Goal: Task Accomplishment & Management: Complete application form

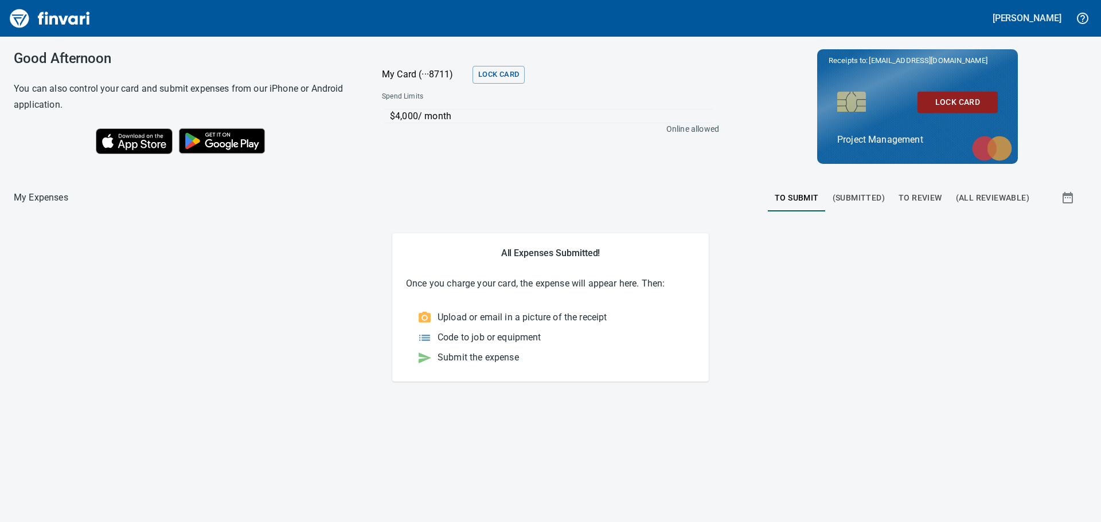
click at [916, 197] on span "To Review" at bounding box center [921, 198] width 44 height 14
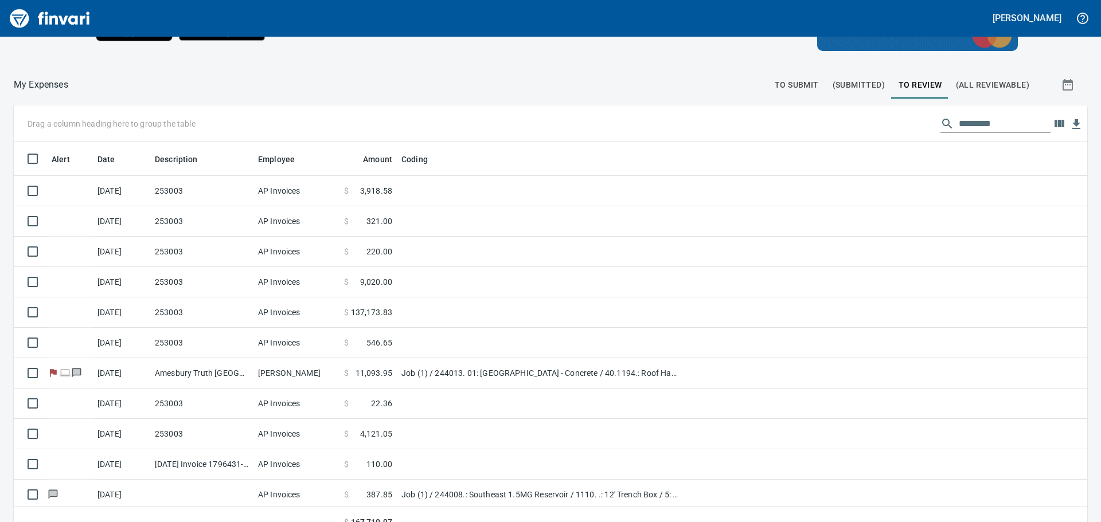
scroll to position [129, 0]
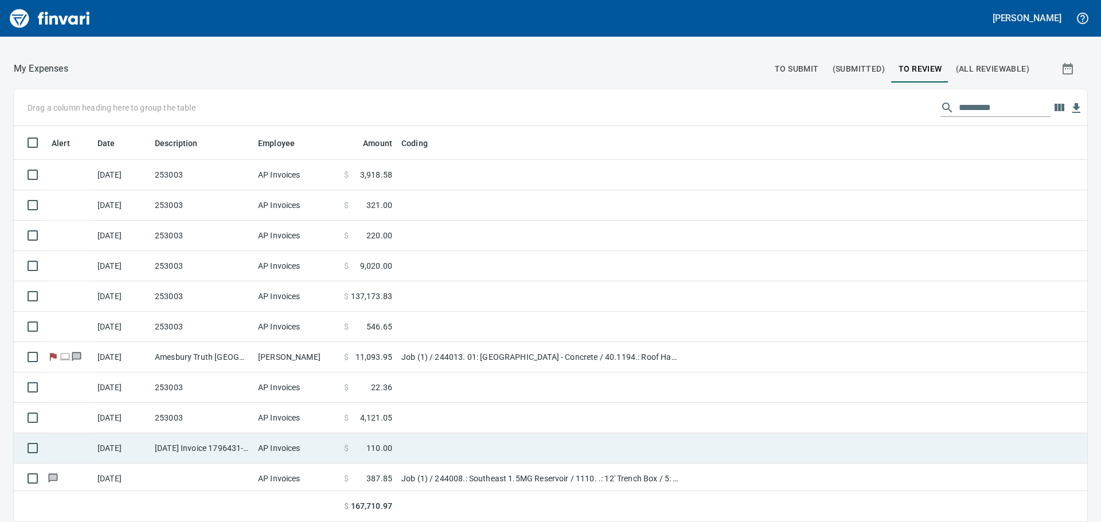
click at [146, 447] on td "[DATE]" at bounding box center [121, 449] width 57 height 30
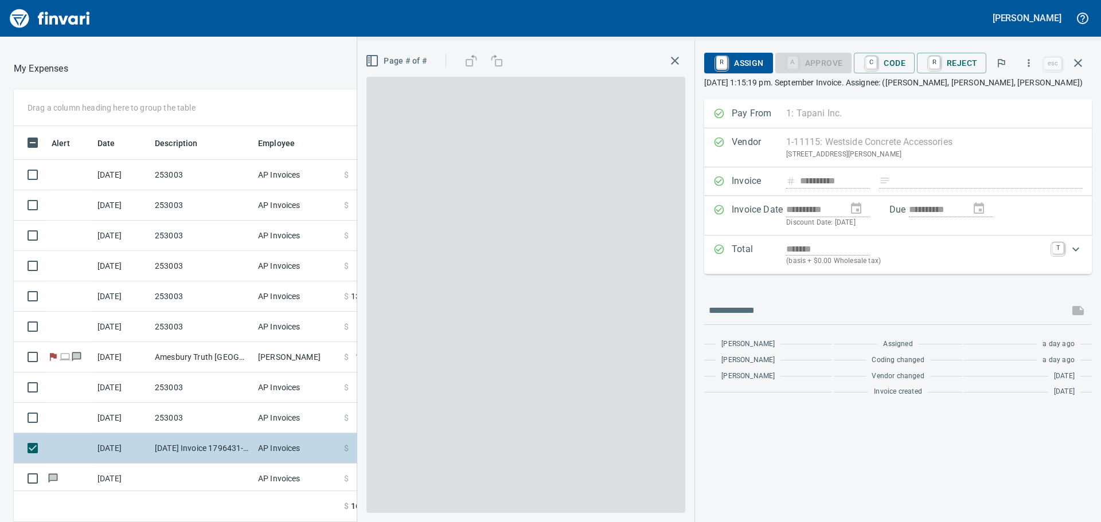
scroll to position [388, 761]
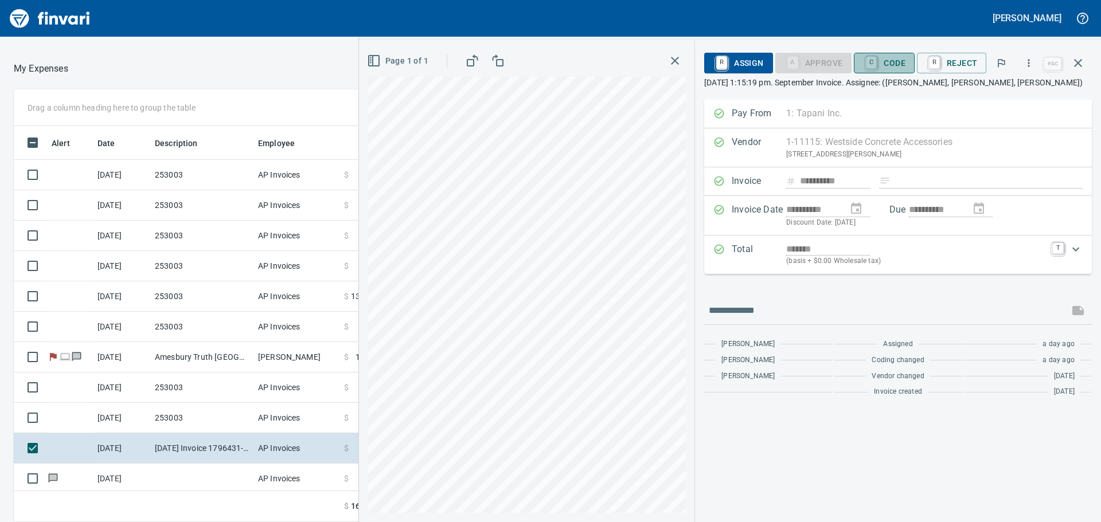
click at [896, 64] on span "C Code" at bounding box center [884, 63] width 42 height 20
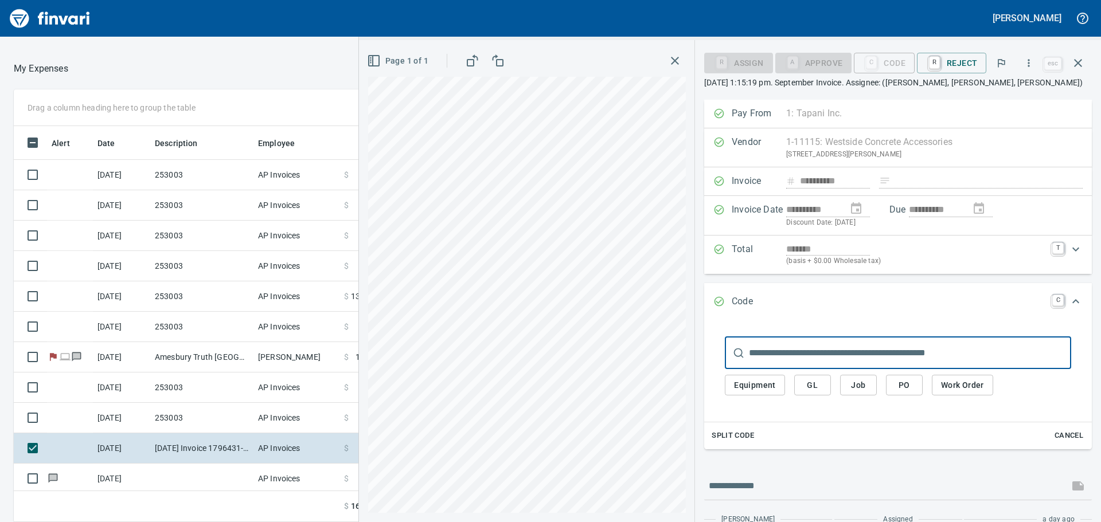
click at [857, 381] on span "Job" at bounding box center [858, 386] width 18 height 14
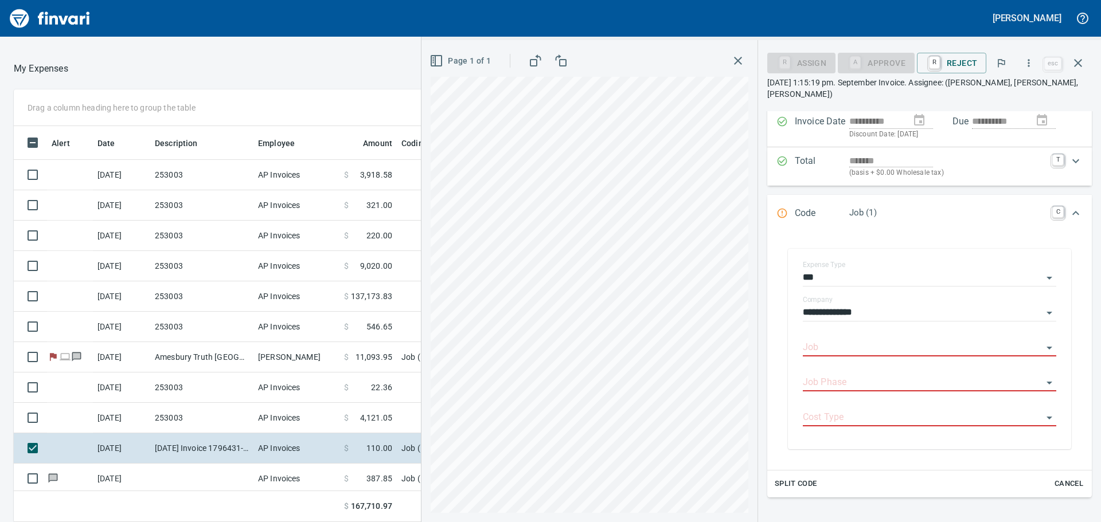
scroll to position [115, 0]
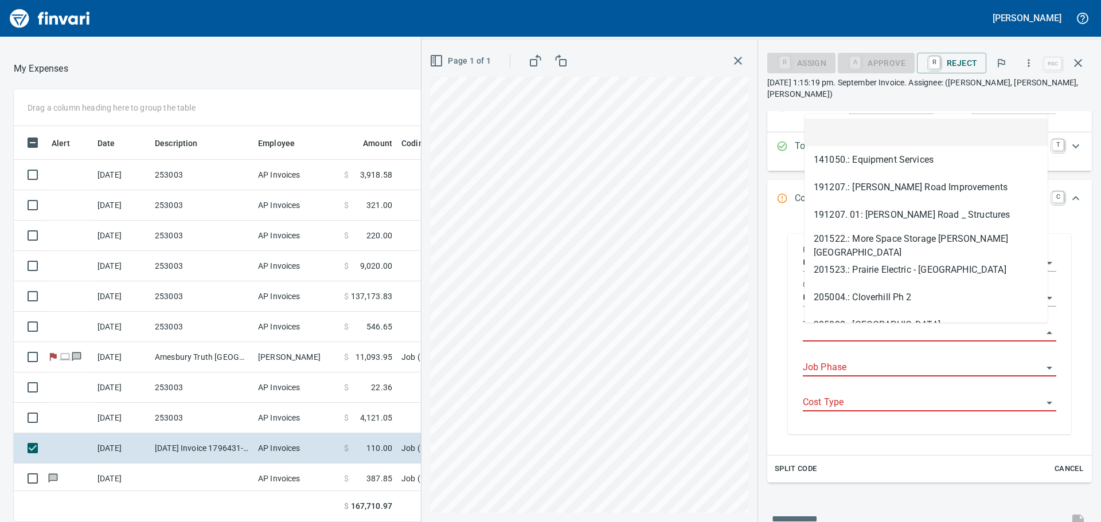
click at [865, 327] on input "Job" at bounding box center [923, 333] width 240 height 16
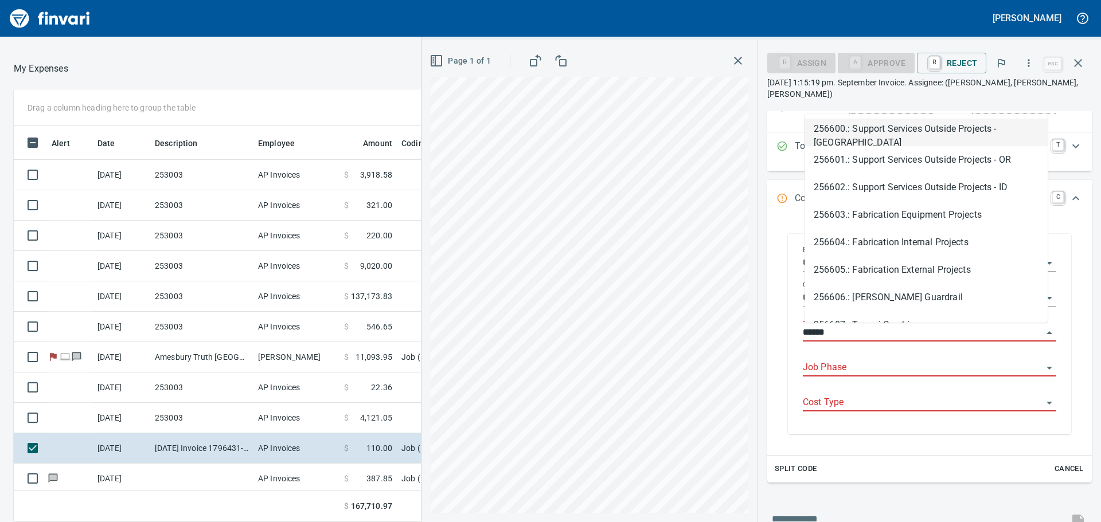
scroll to position [388, 761]
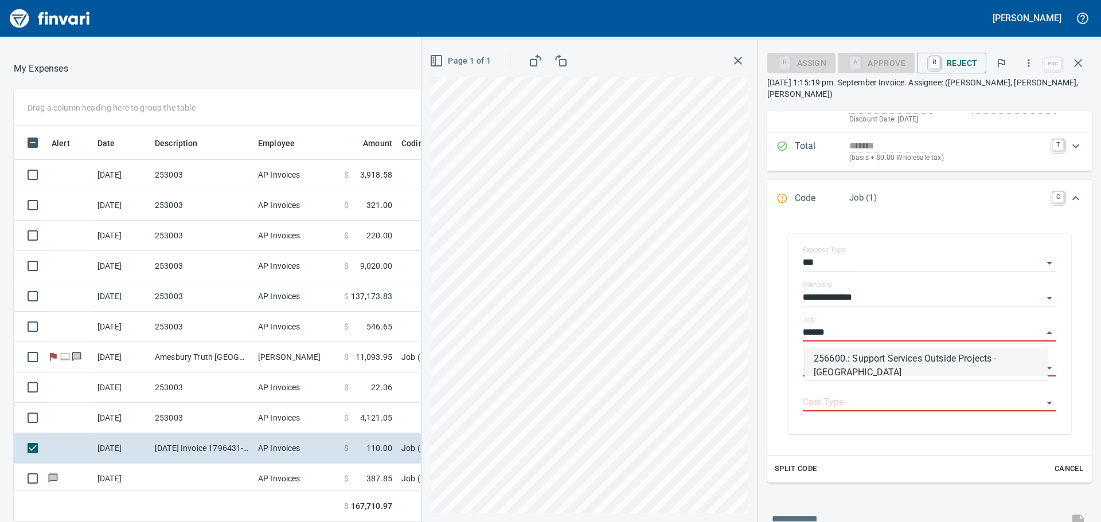
click at [895, 359] on li "256600.: Support Services Outside Projects - [GEOGRAPHIC_DATA]" at bounding box center [926, 363] width 243 height 28
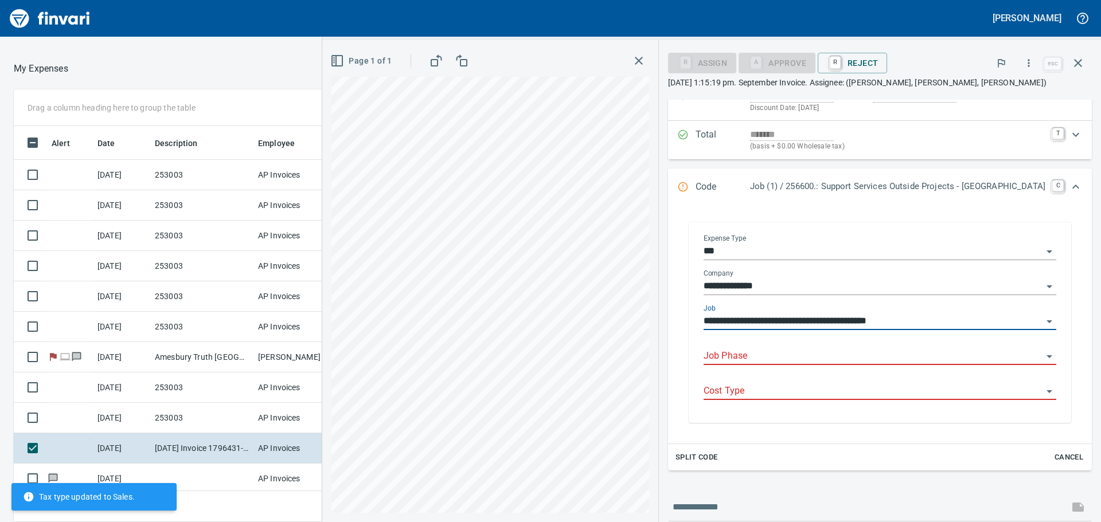
type input "**********"
click at [830, 365] on input "Job Phase" at bounding box center [873, 357] width 339 height 16
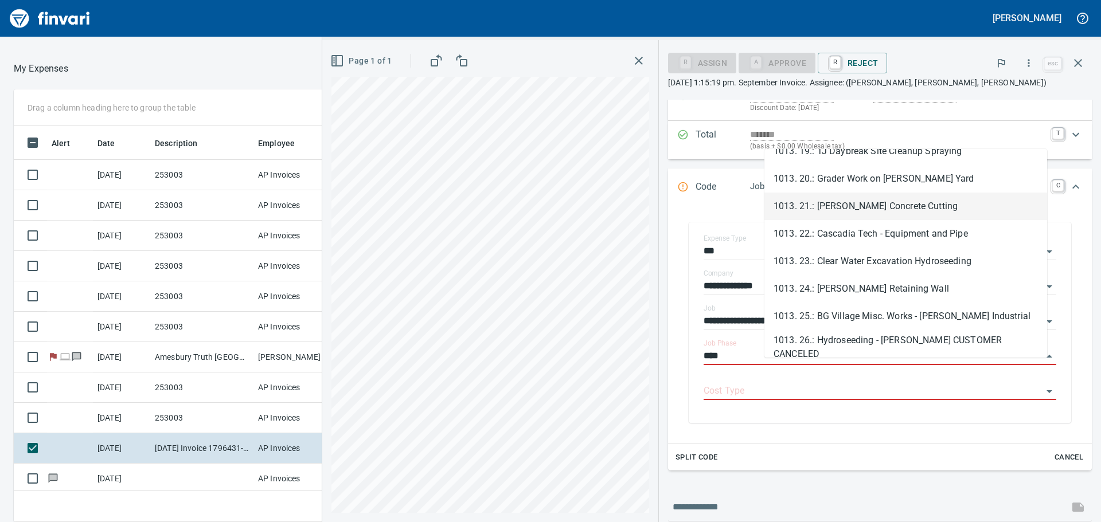
scroll to position [516, 0]
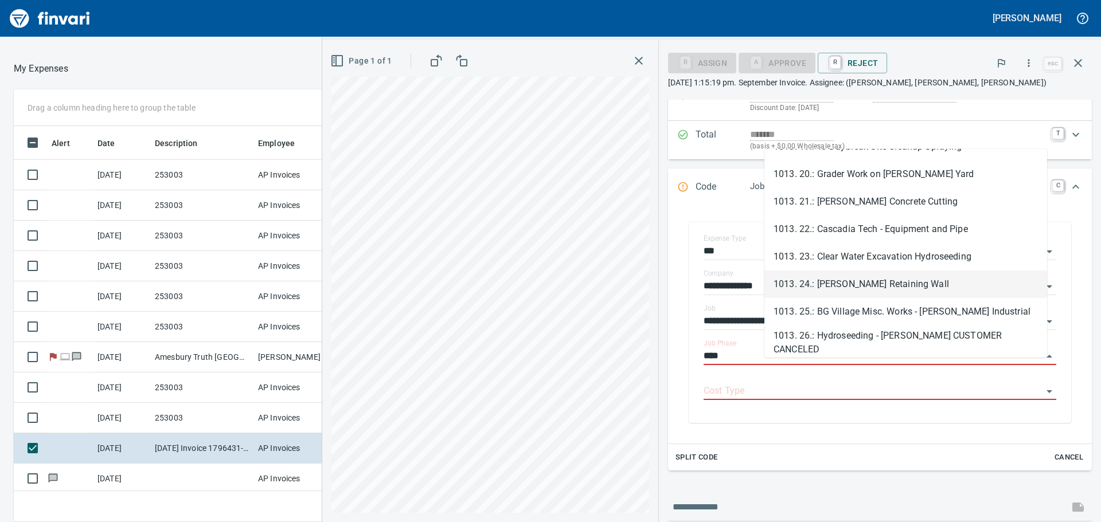
click at [856, 282] on li "1013. 24.: [PERSON_NAME] Retaining Wall" at bounding box center [906, 285] width 283 height 28
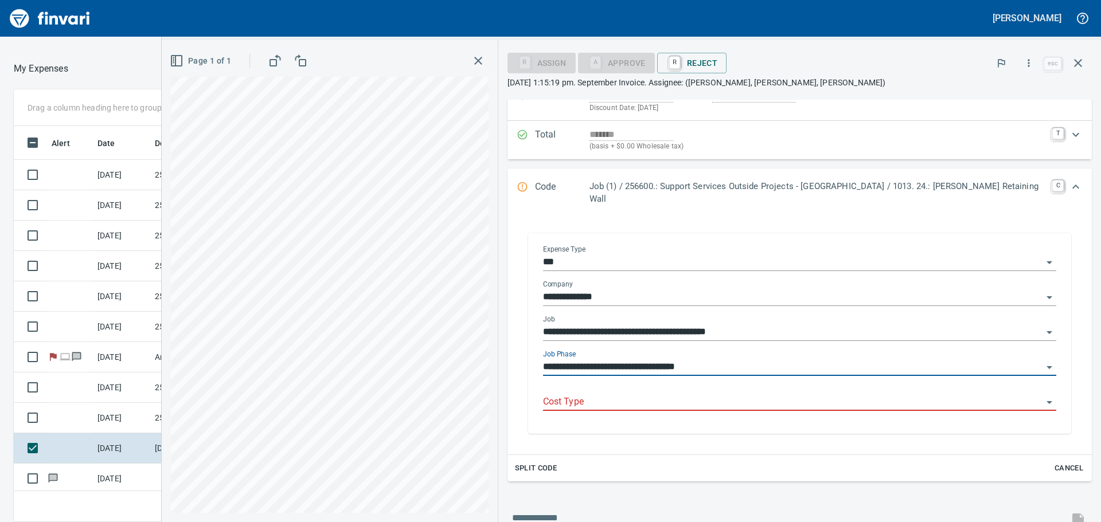
type input "**********"
click at [716, 395] on input "Cost Type" at bounding box center [793, 403] width 500 height 16
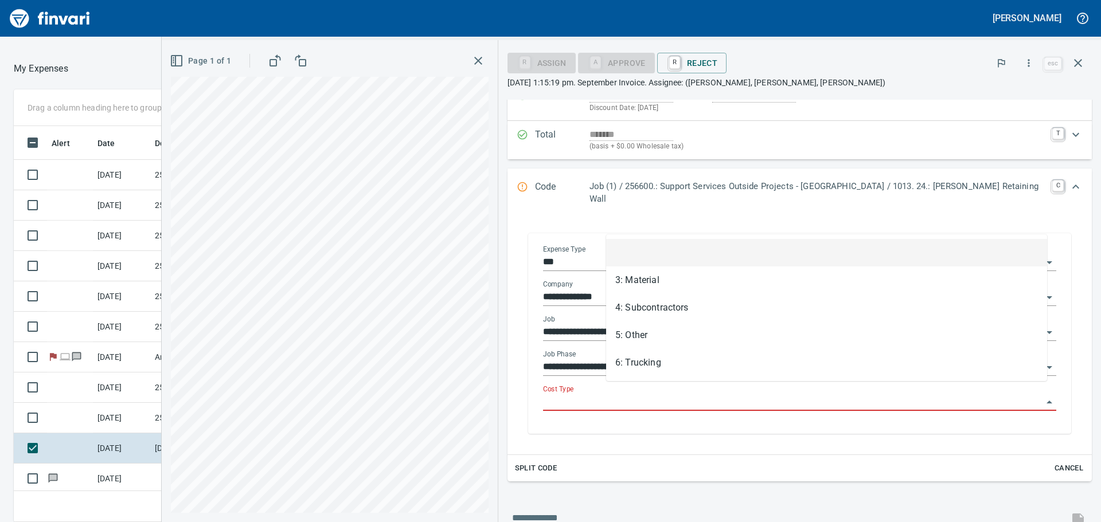
scroll to position [388, 761]
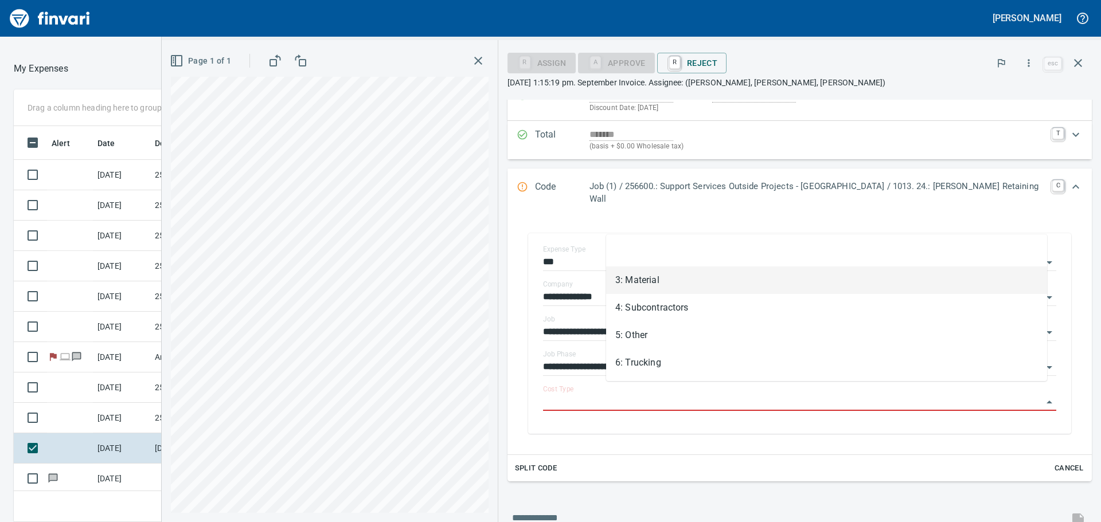
click at [657, 274] on li "3: Material" at bounding box center [826, 281] width 441 height 28
type input "**********"
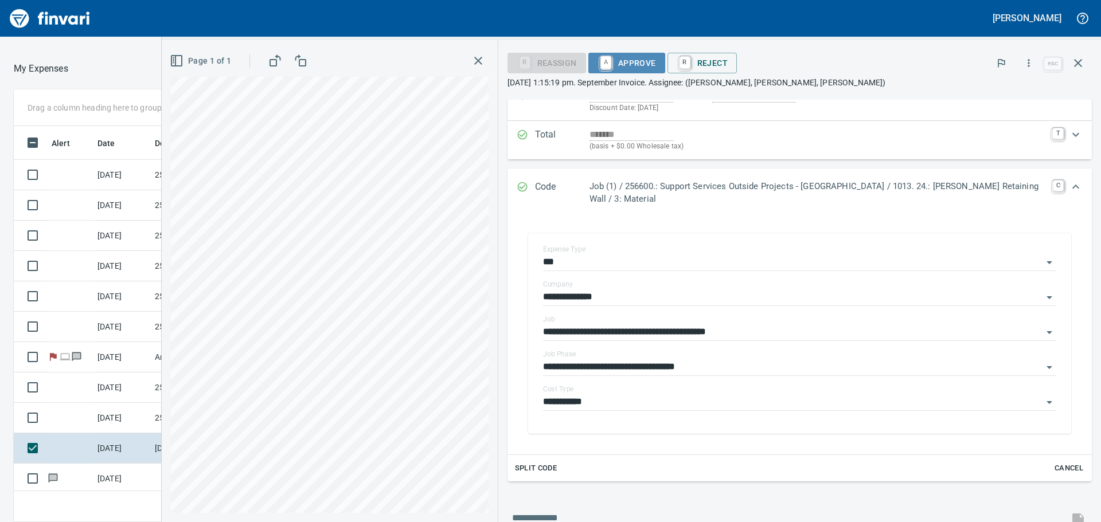
click at [649, 62] on span "A Approve" at bounding box center [627, 63] width 59 height 20
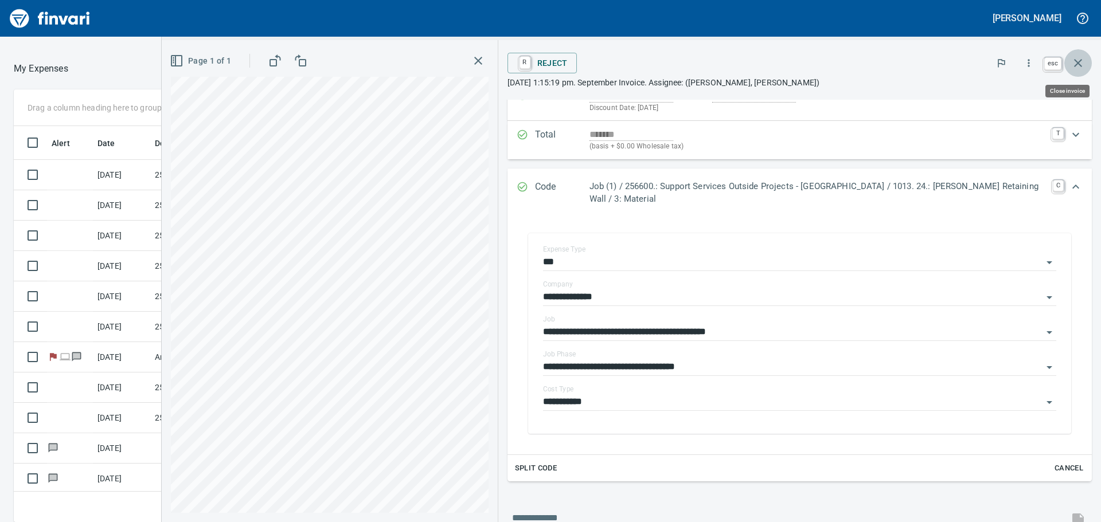
click at [1080, 61] on icon "button" at bounding box center [1078, 63] width 8 height 8
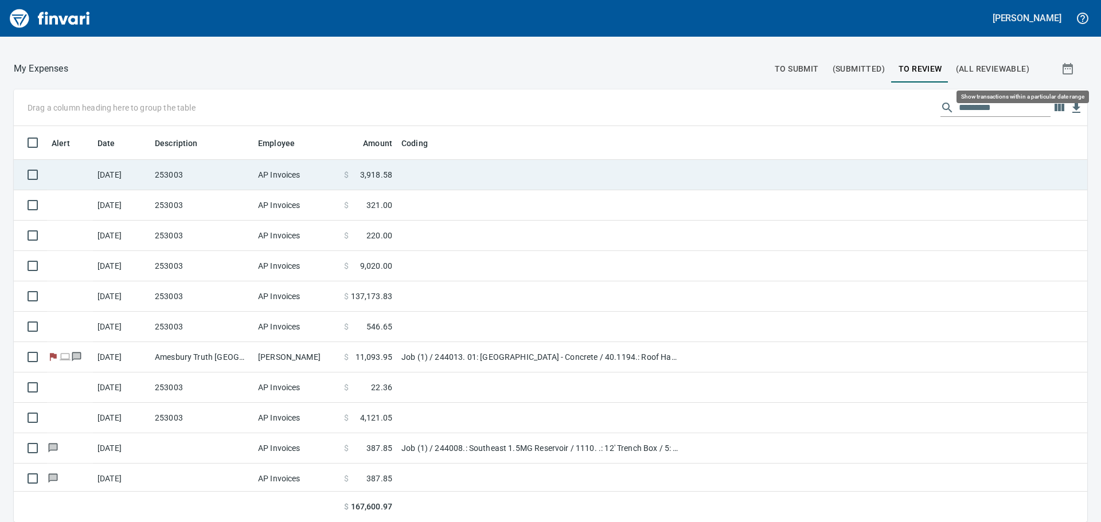
scroll to position [388, 1048]
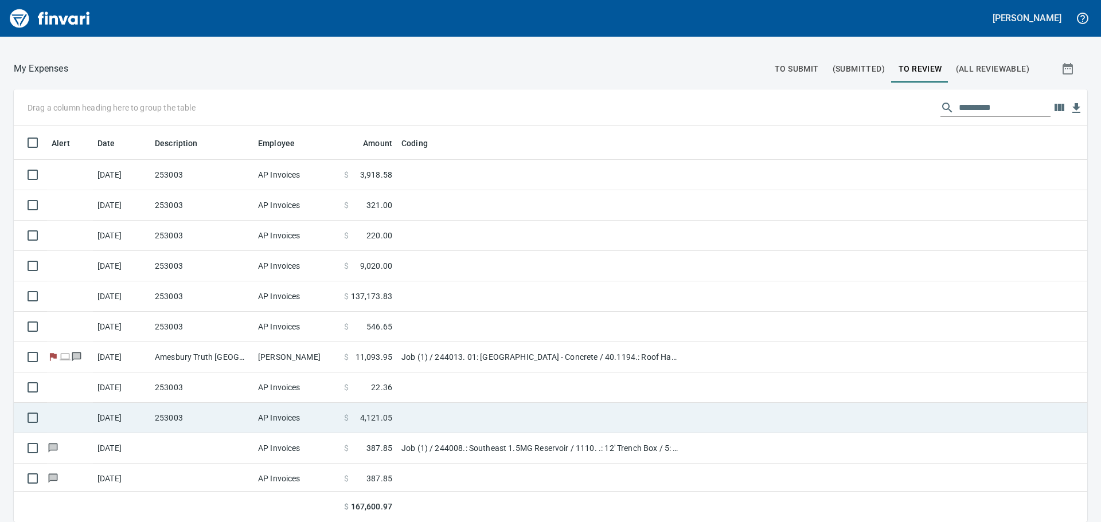
click at [190, 416] on td "253003" at bounding box center [201, 418] width 103 height 30
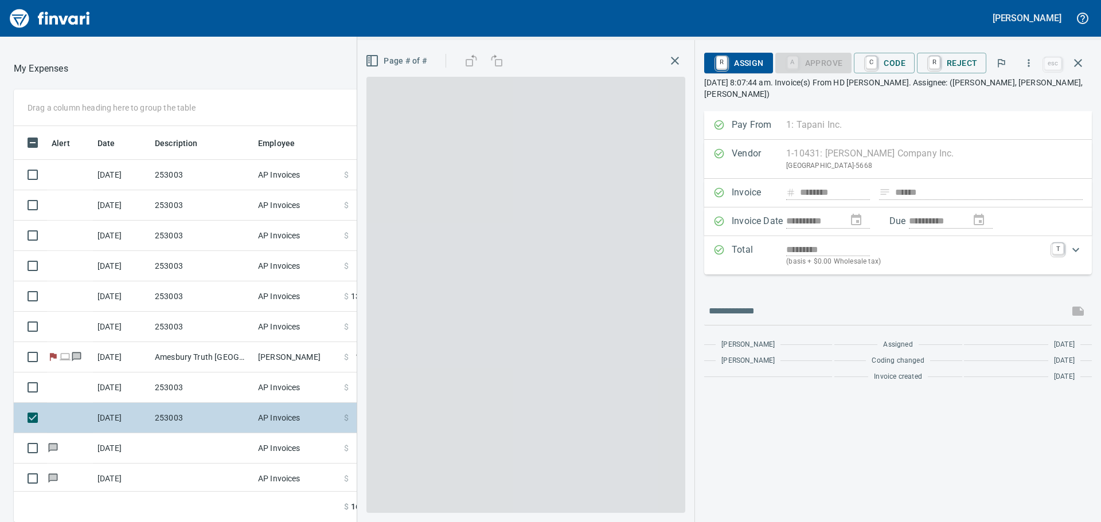
scroll to position [388, 761]
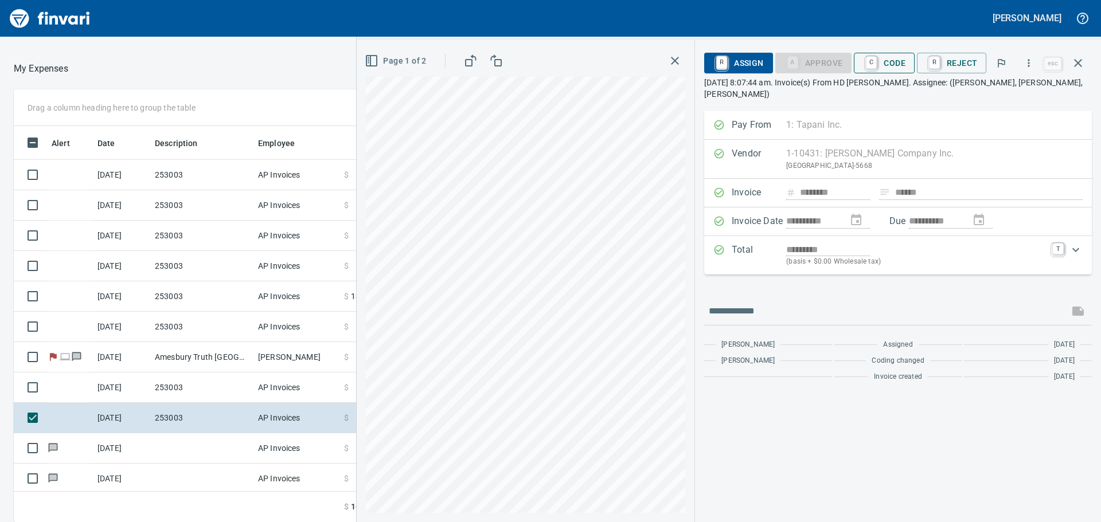
click at [894, 60] on span "C Code" at bounding box center [884, 63] width 42 height 20
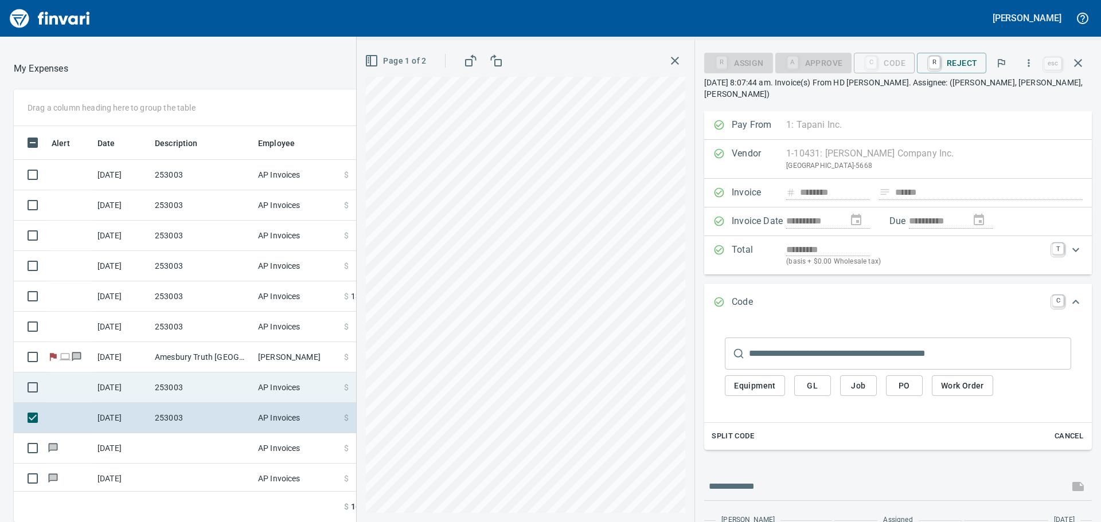
click at [169, 389] on td "253003" at bounding box center [201, 388] width 103 height 30
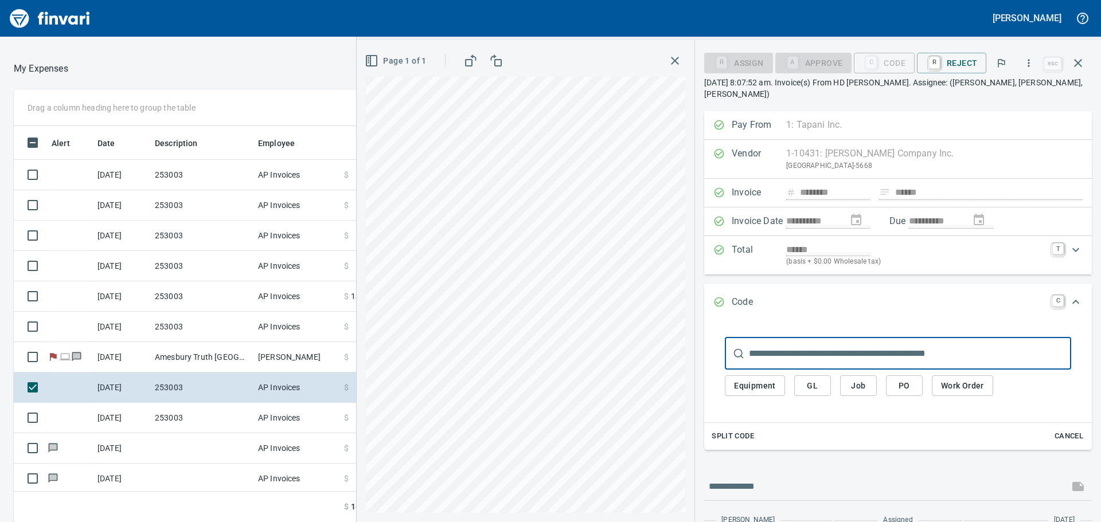
click at [860, 383] on span "Job" at bounding box center [858, 386] width 18 height 14
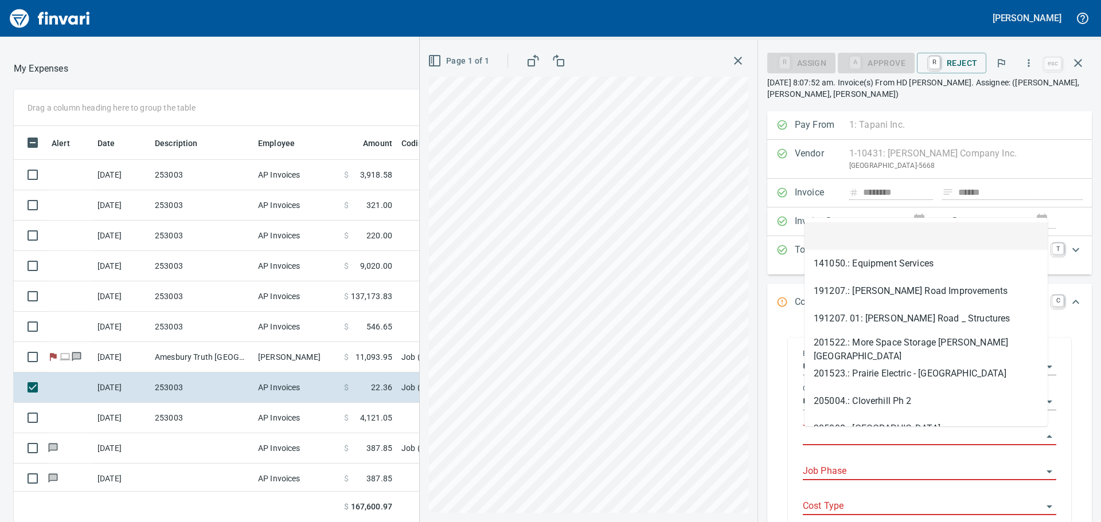
click at [841, 432] on input "Job" at bounding box center [923, 437] width 240 height 16
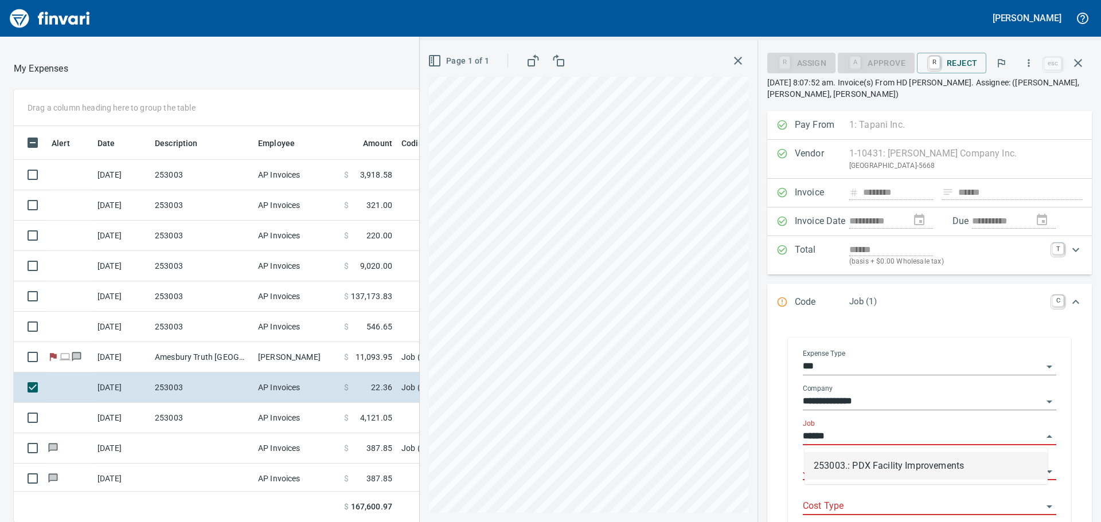
scroll to position [388, 761]
click at [858, 462] on li "253003.: PDX Facility Improvements" at bounding box center [926, 467] width 243 height 28
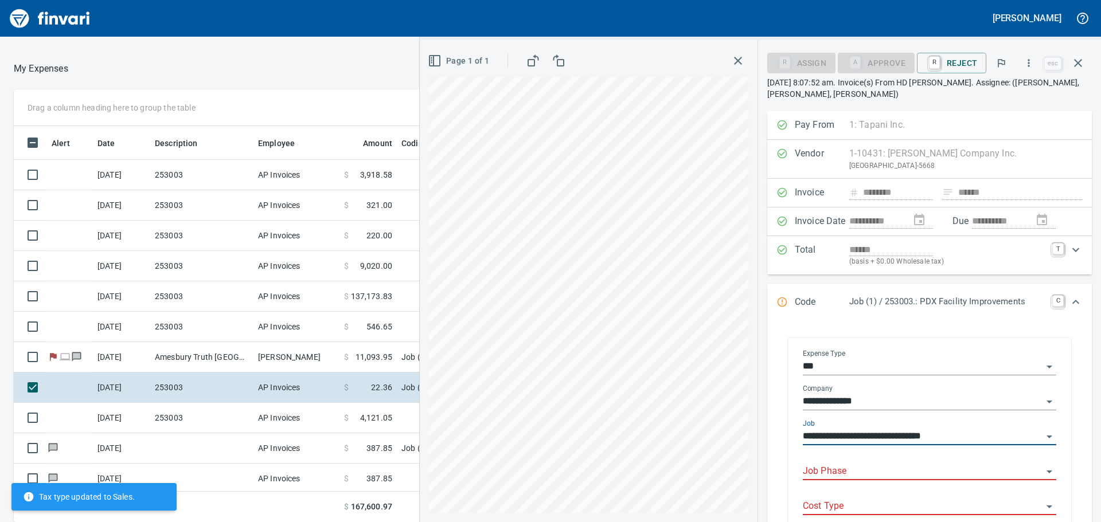
type input "**********"
click at [833, 467] on input "Job Phase" at bounding box center [923, 472] width 240 height 16
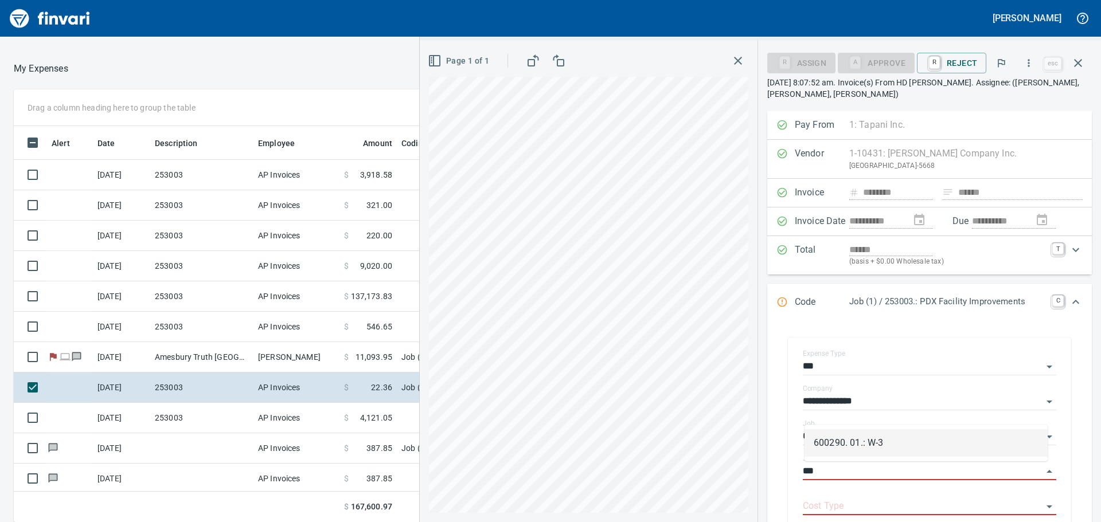
click at [869, 440] on li "600290. 01.: W-3" at bounding box center [926, 444] width 243 height 28
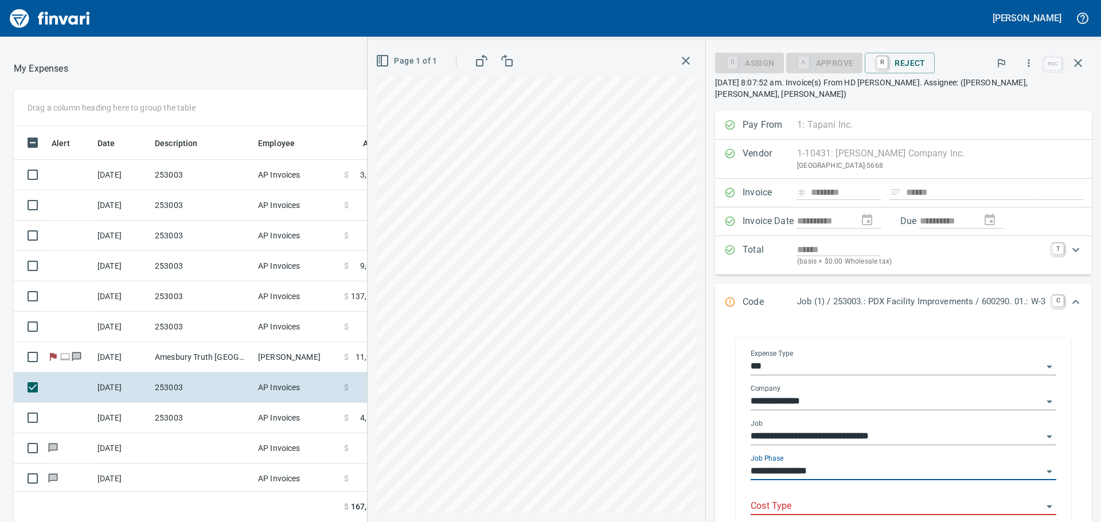
type input "**********"
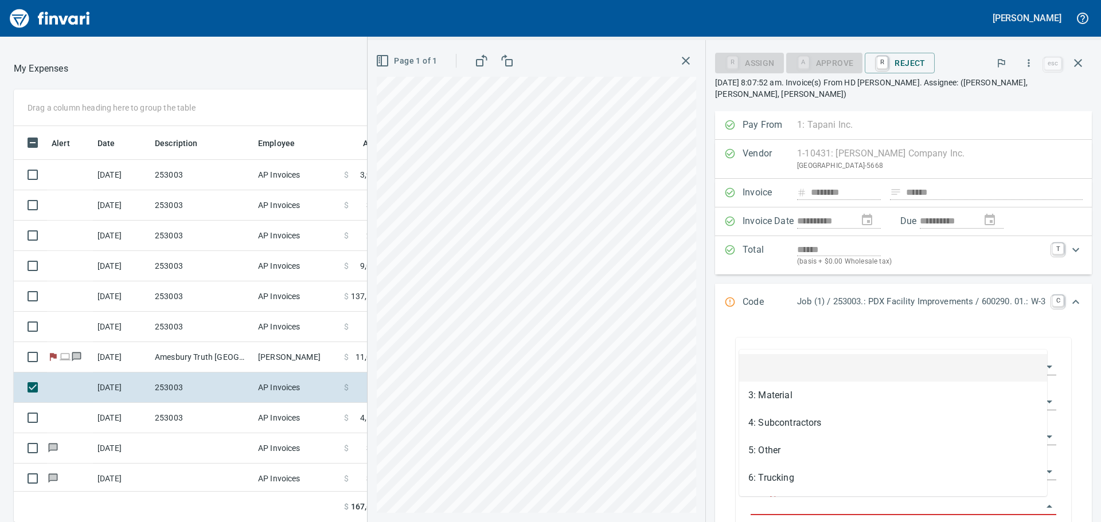
click at [849, 499] on input "Cost Type" at bounding box center [897, 507] width 292 height 16
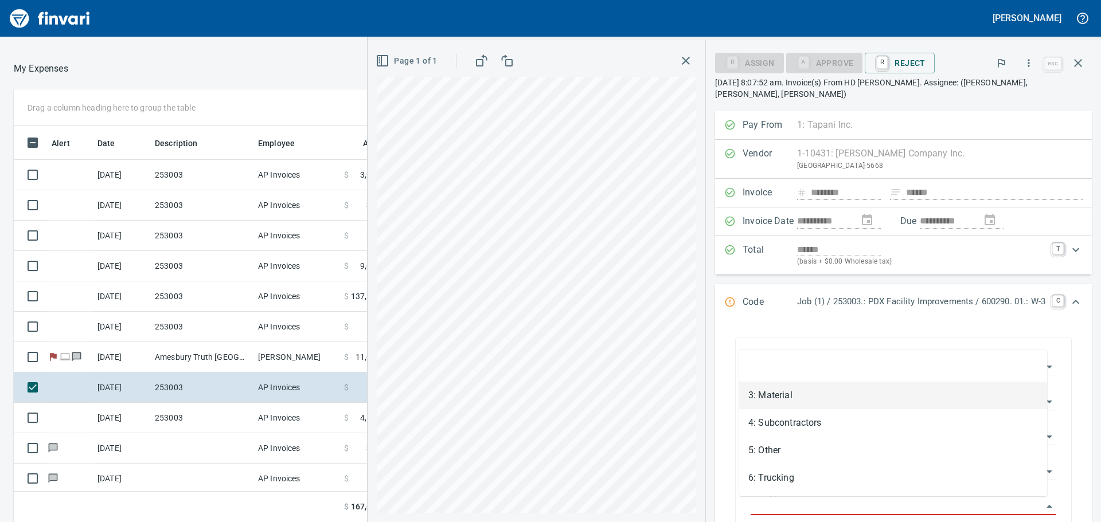
click at [782, 389] on li "3: Material" at bounding box center [893, 396] width 308 height 28
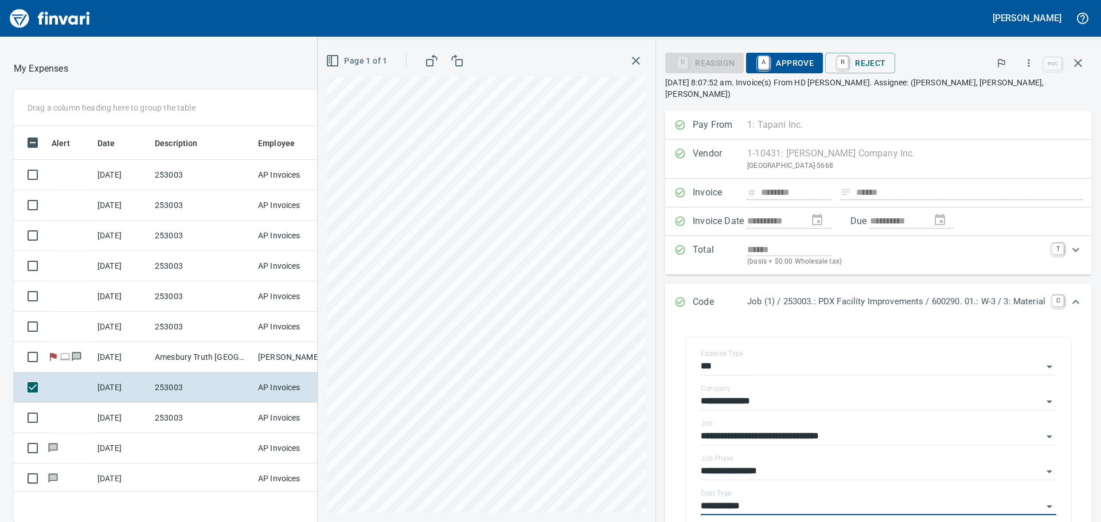
type input "**********"
click at [774, 60] on span "A Approve" at bounding box center [784, 63] width 59 height 20
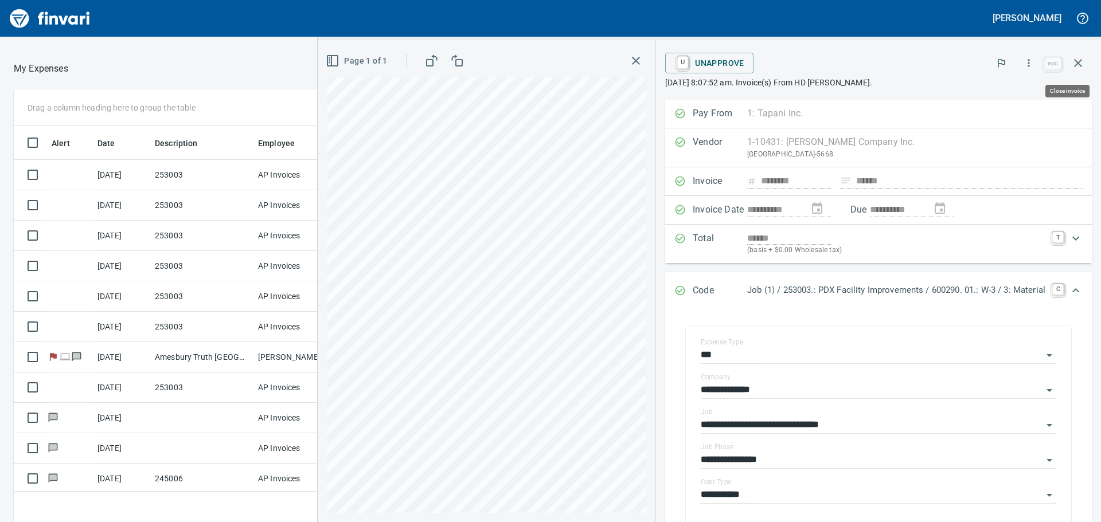
click at [1079, 59] on icon "button" at bounding box center [1078, 63] width 14 height 14
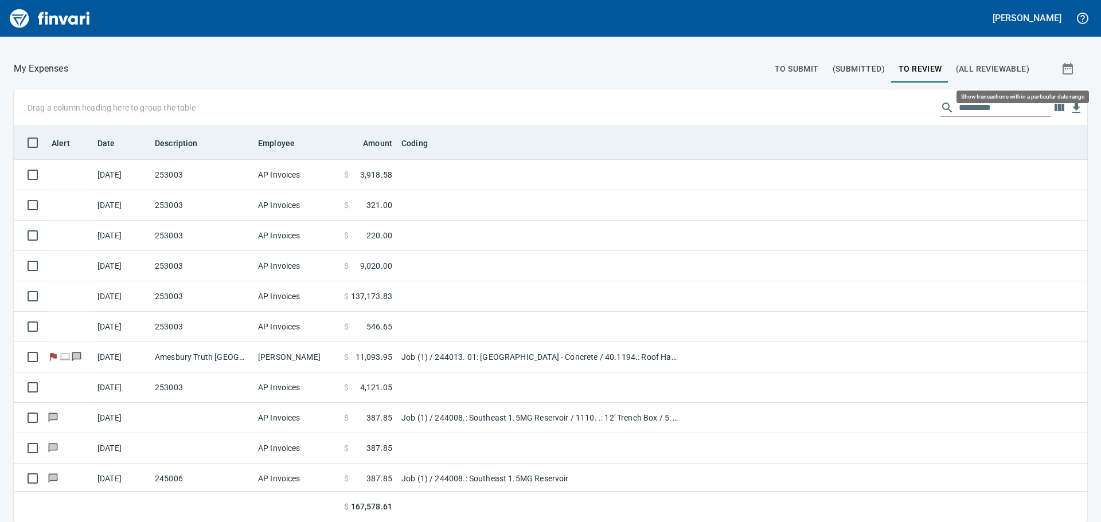
scroll to position [388, 1048]
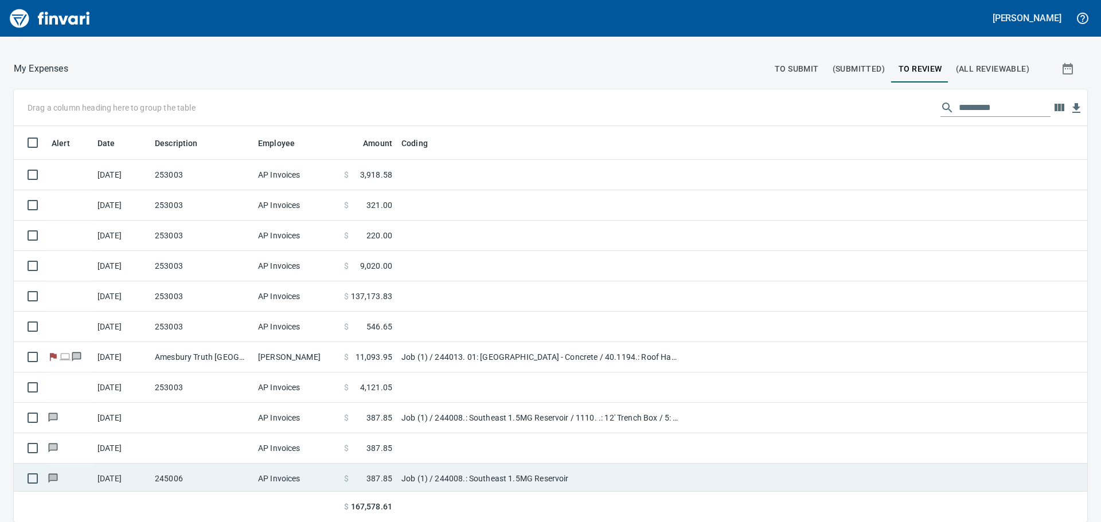
click at [162, 478] on td "245006" at bounding box center [201, 479] width 103 height 30
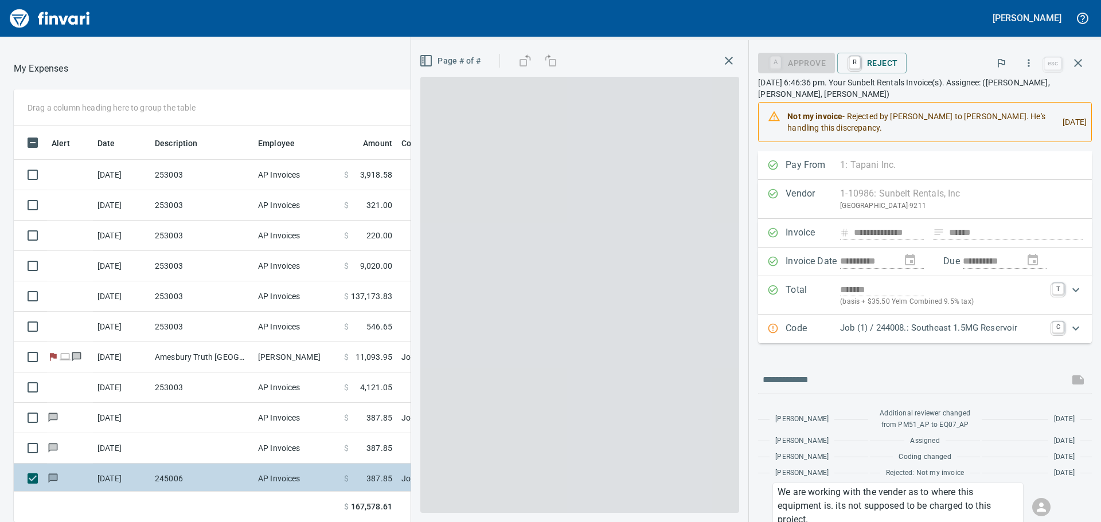
scroll to position [388, 761]
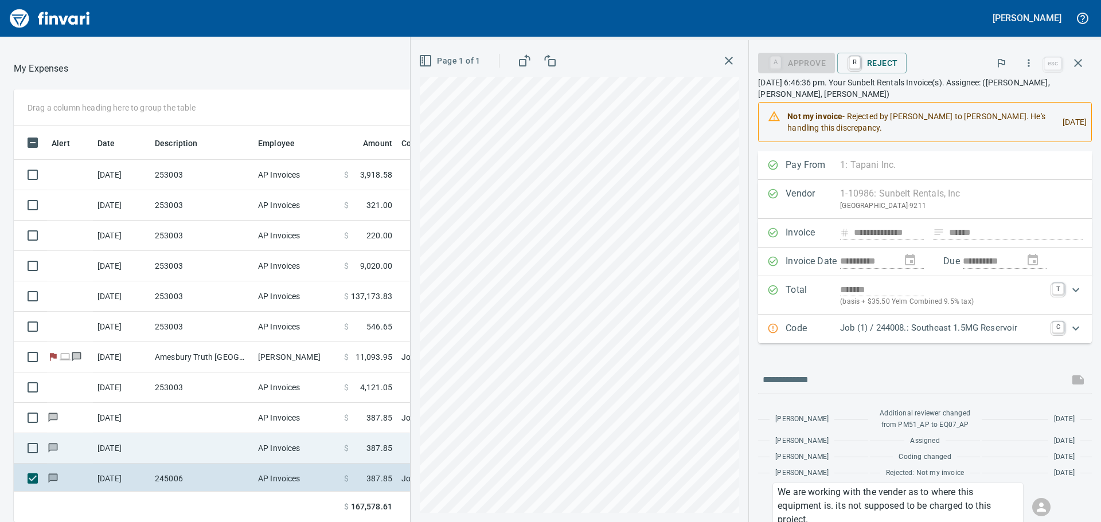
click at [164, 446] on td at bounding box center [201, 449] width 103 height 30
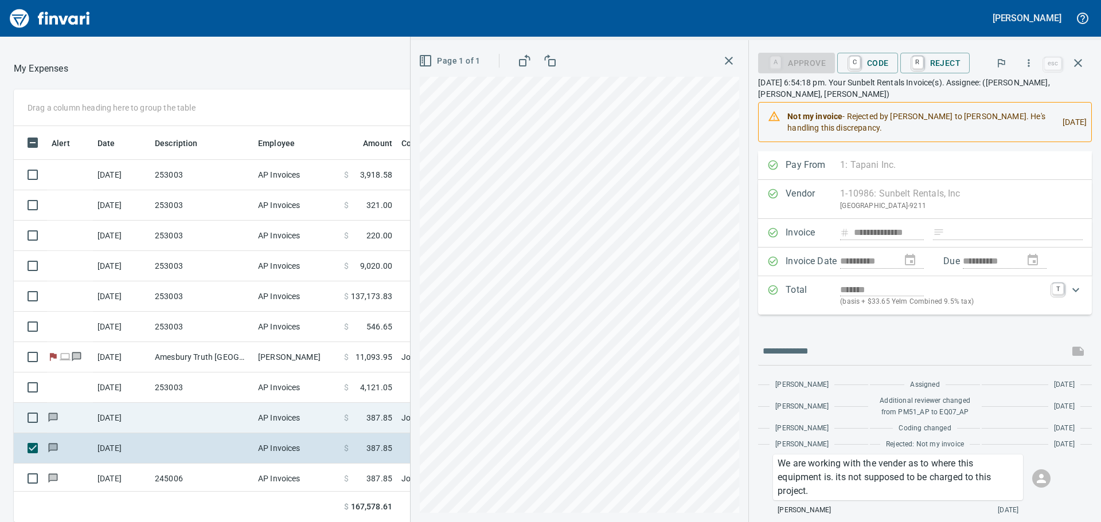
click at [166, 416] on td at bounding box center [201, 418] width 103 height 30
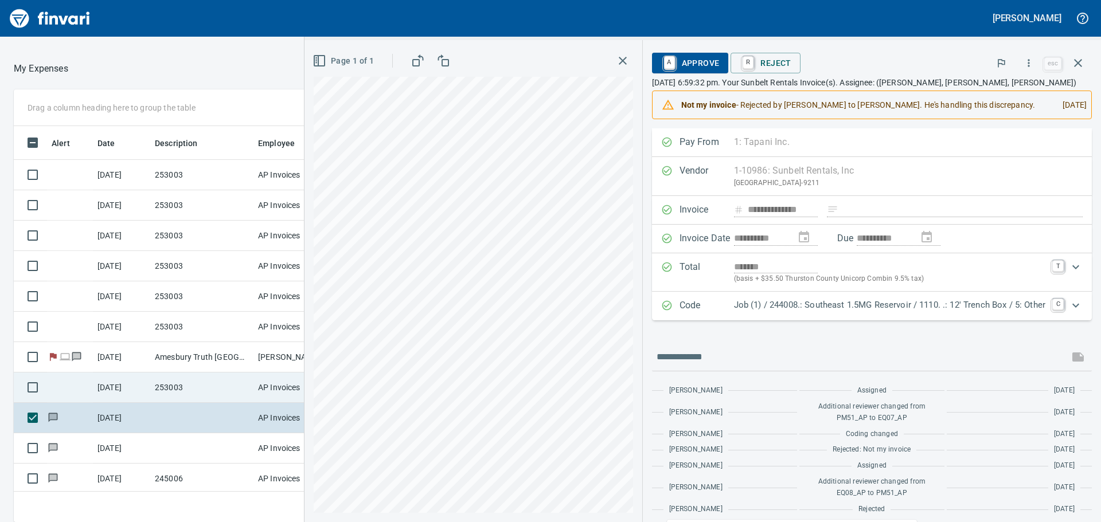
click at [167, 381] on td "253003" at bounding box center [201, 388] width 103 height 30
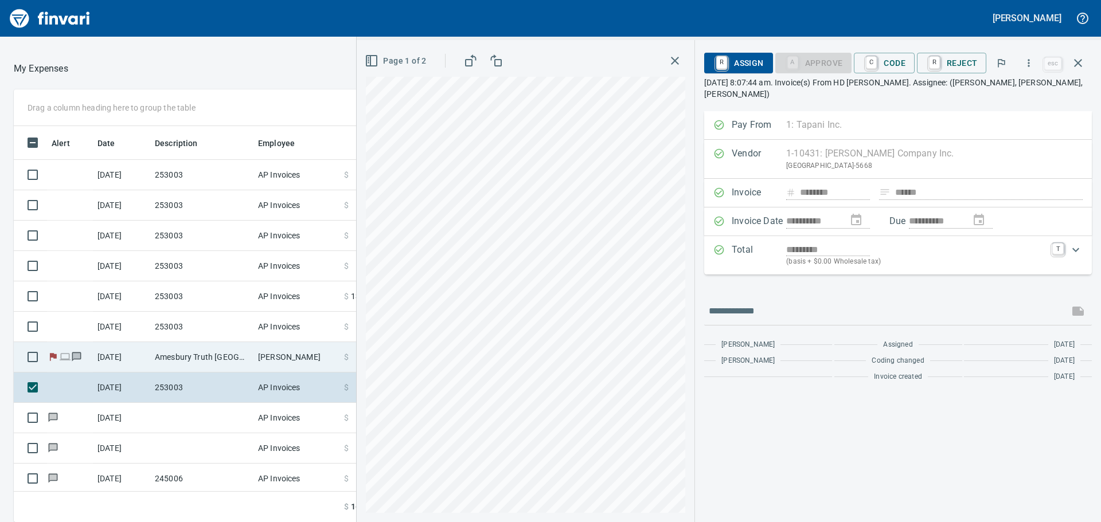
click at [167, 353] on td "Amesbury Truth [GEOGRAPHIC_DATA]" at bounding box center [201, 357] width 103 height 30
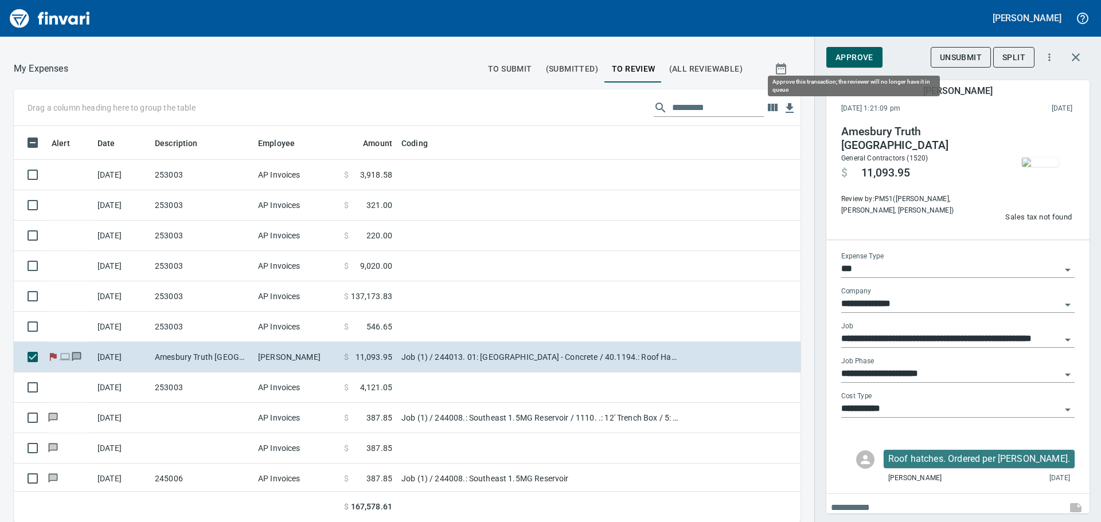
click at [856, 55] on span "Approve" at bounding box center [855, 57] width 38 height 14
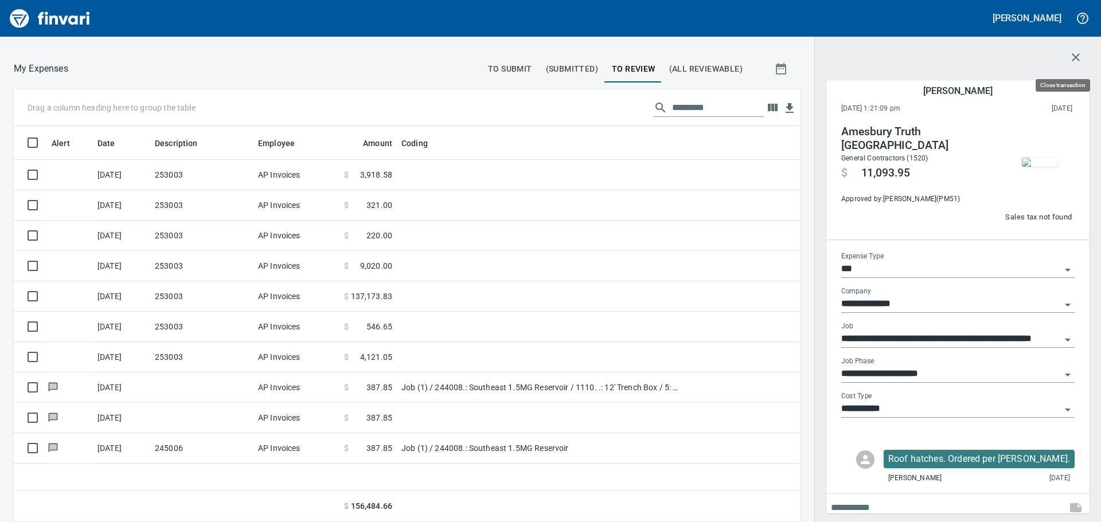
scroll to position [388, 770]
click at [1074, 54] on icon "button" at bounding box center [1076, 57] width 8 height 8
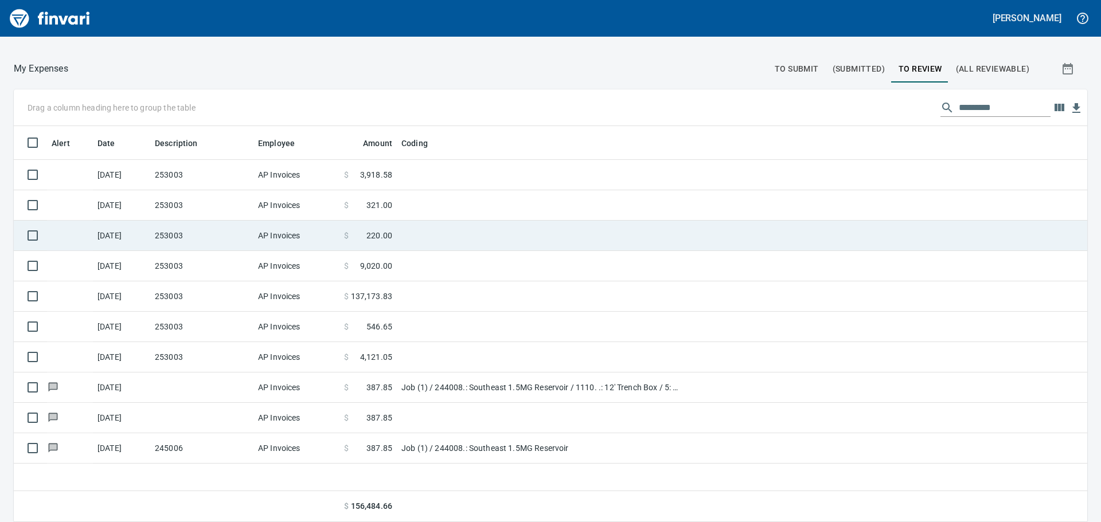
scroll to position [388, 1056]
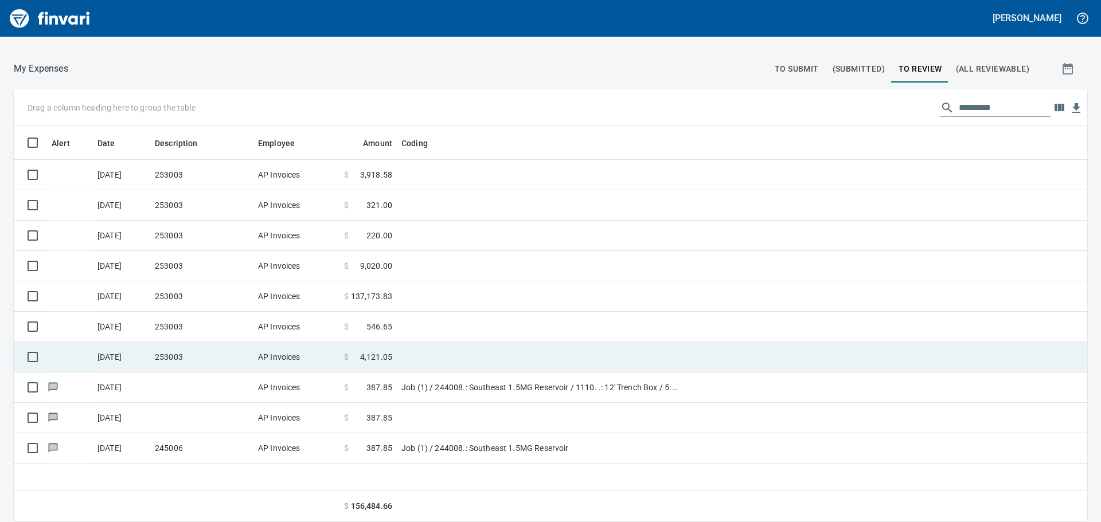
click at [207, 350] on td "253003" at bounding box center [201, 357] width 103 height 30
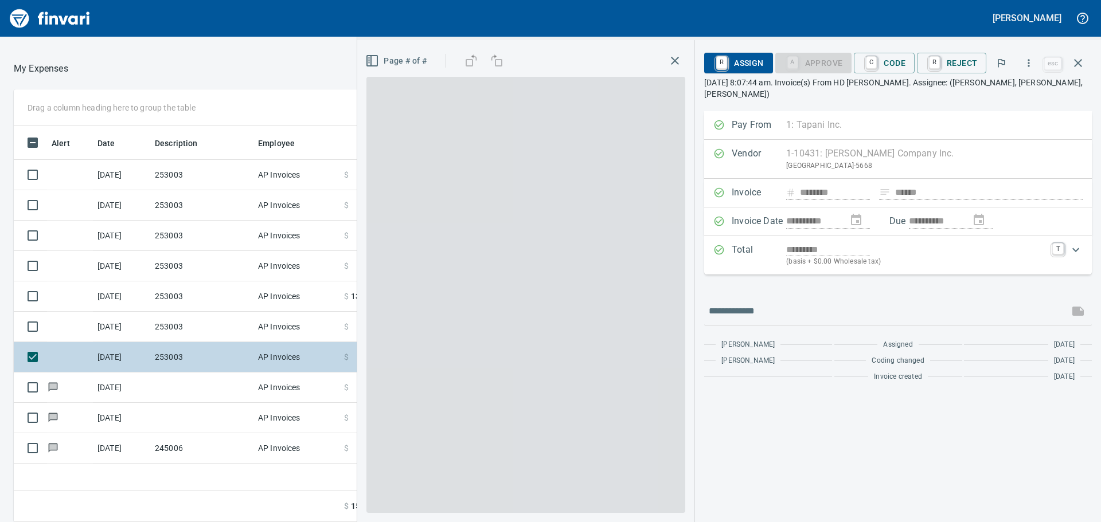
scroll to position [388, 770]
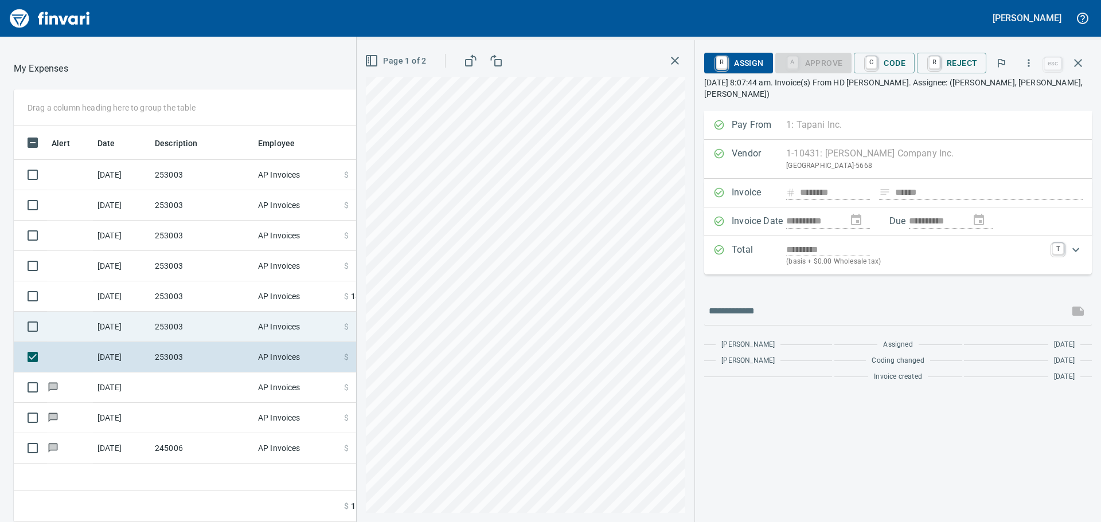
click at [215, 324] on td "253003" at bounding box center [201, 327] width 103 height 30
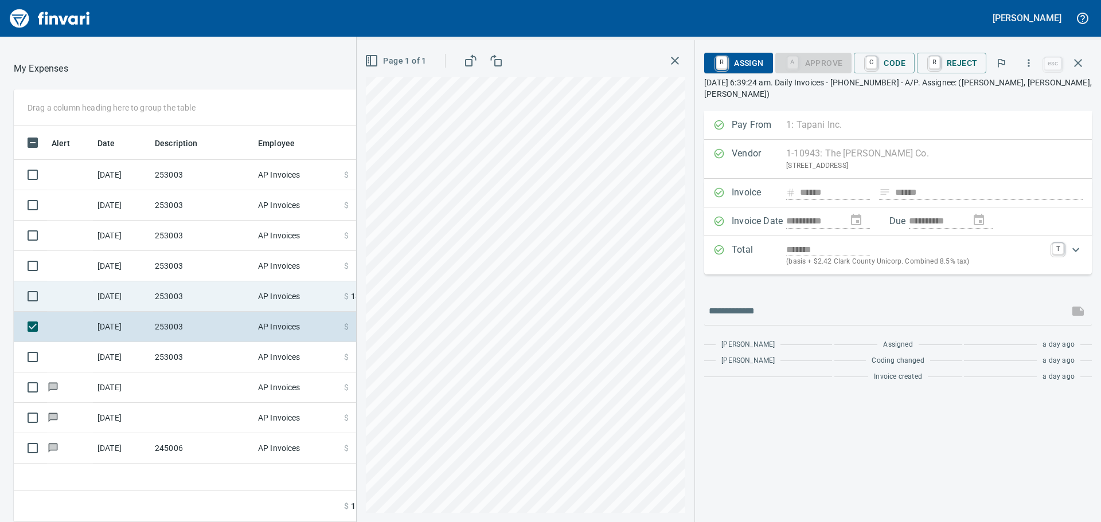
click at [178, 297] on td "253003" at bounding box center [201, 297] width 103 height 30
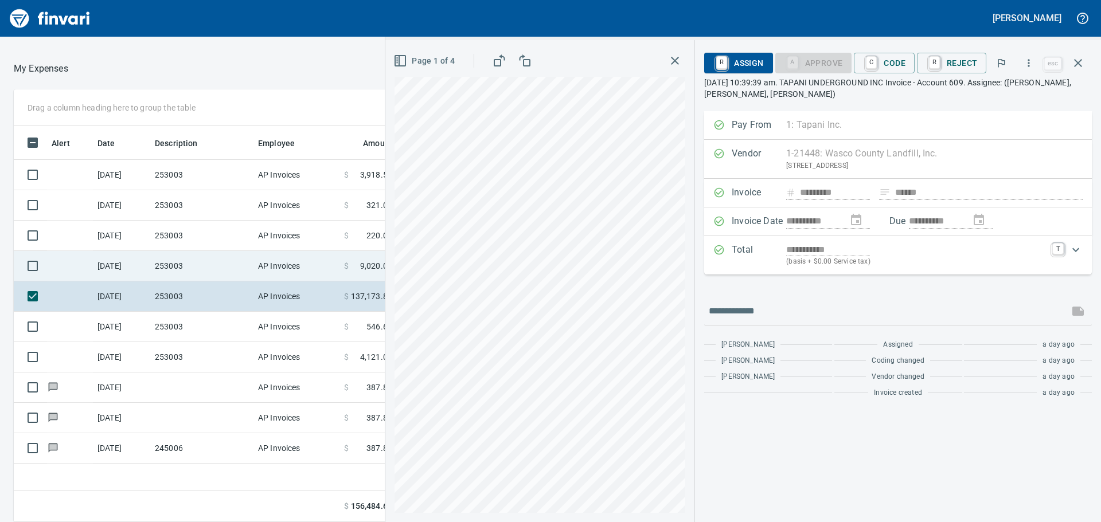
click at [174, 259] on td "253003" at bounding box center [201, 266] width 103 height 30
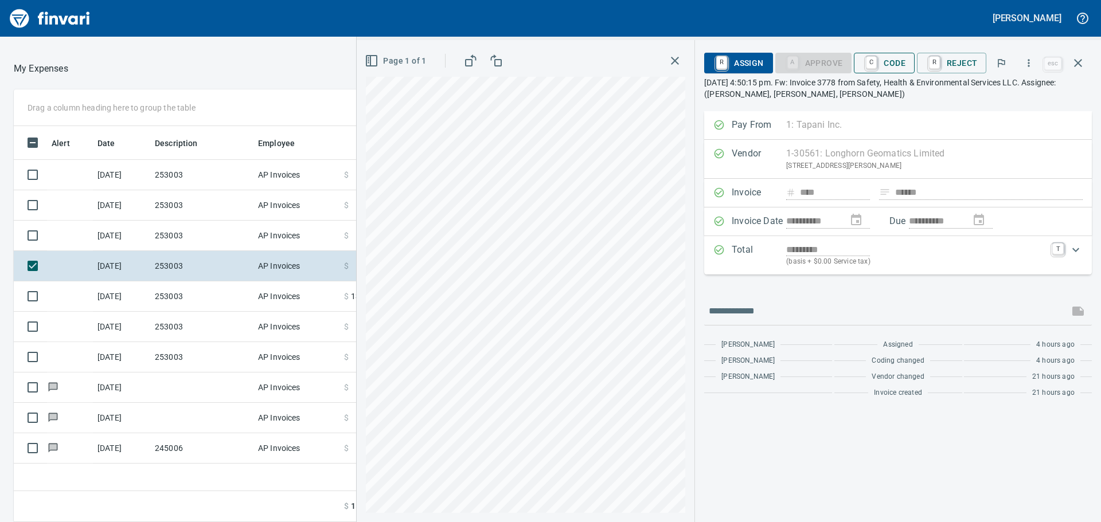
click at [900, 62] on span "C Code" at bounding box center [884, 63] width 42 height 20
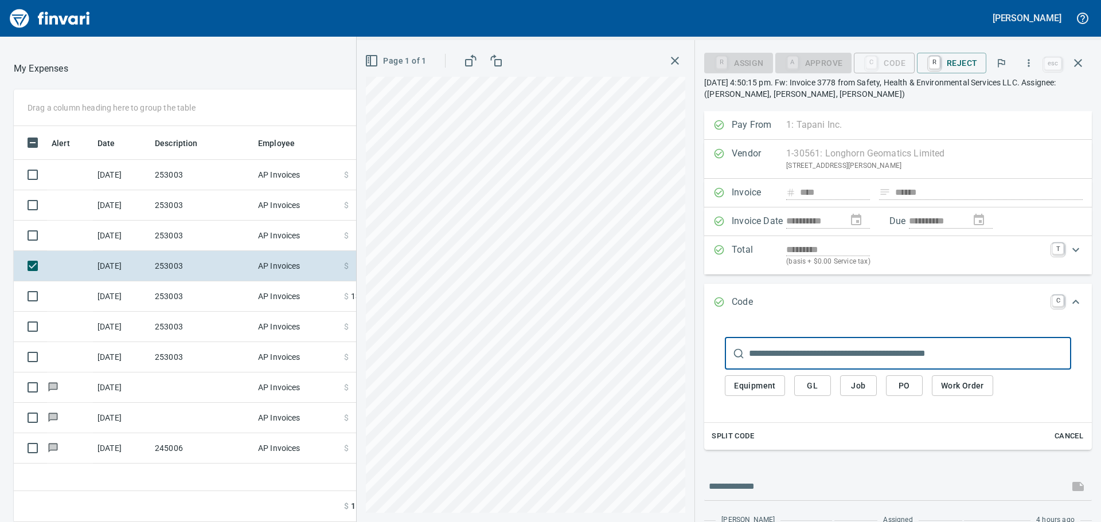
scroll to position [388, 770]
click at [857, 379] on span "Job" at bounding box center [858, 386] width 18 height 14
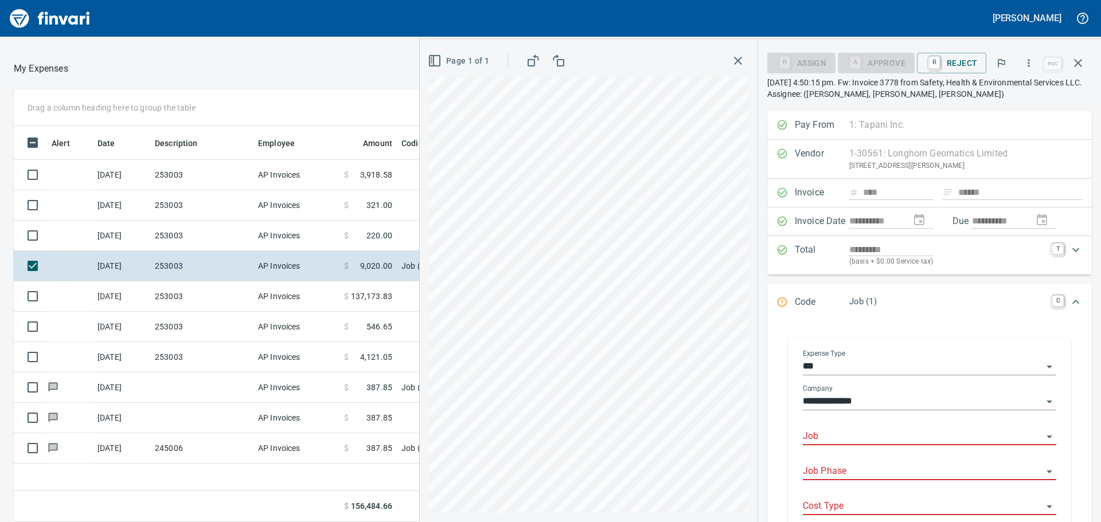
click at [873, 432] on input "Job" at bounding box center [923, 437] width 240 height 16
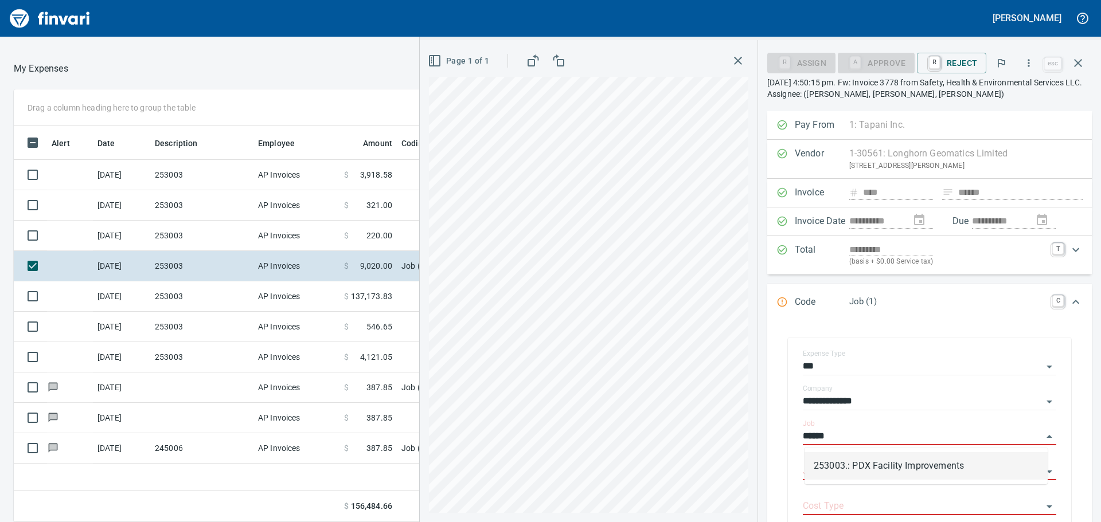
click at [864, 462] on li "253003.: PDX Facility Improvements" at bounding box center [926, 467] width 243 height 28
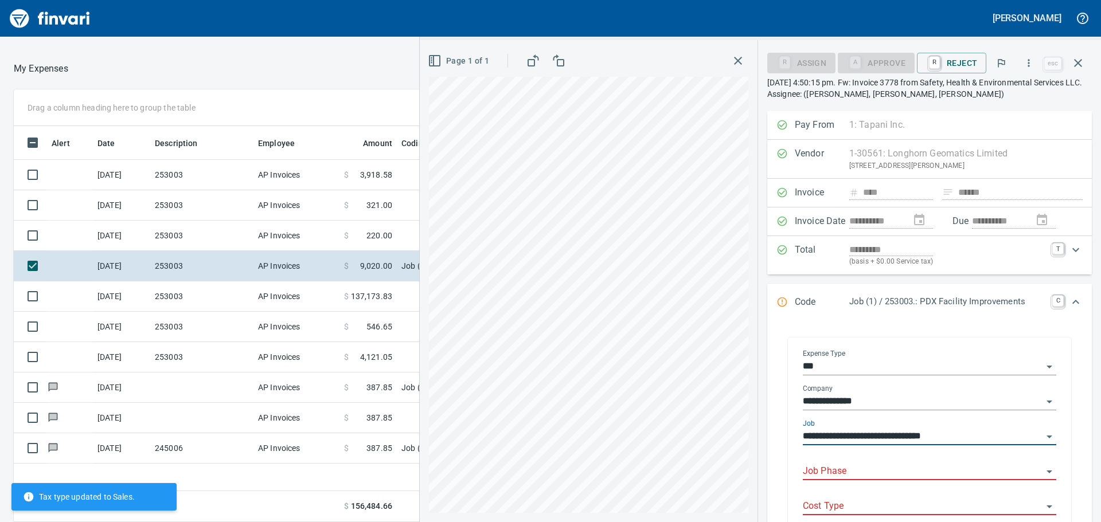
type input "**********"
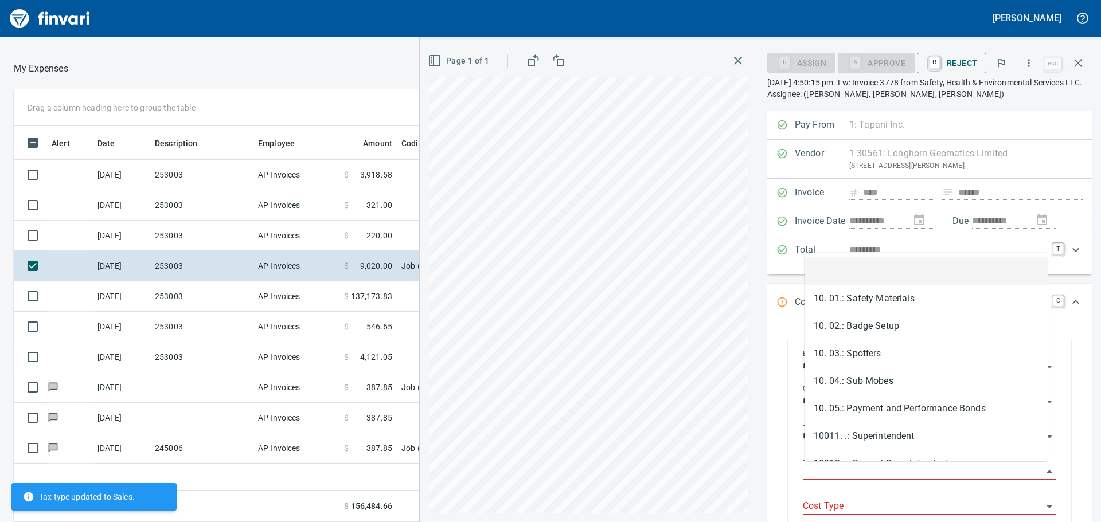
click at [832, 470] on input "Job Phase" at bounding box center [923, 472] width 240 height 16
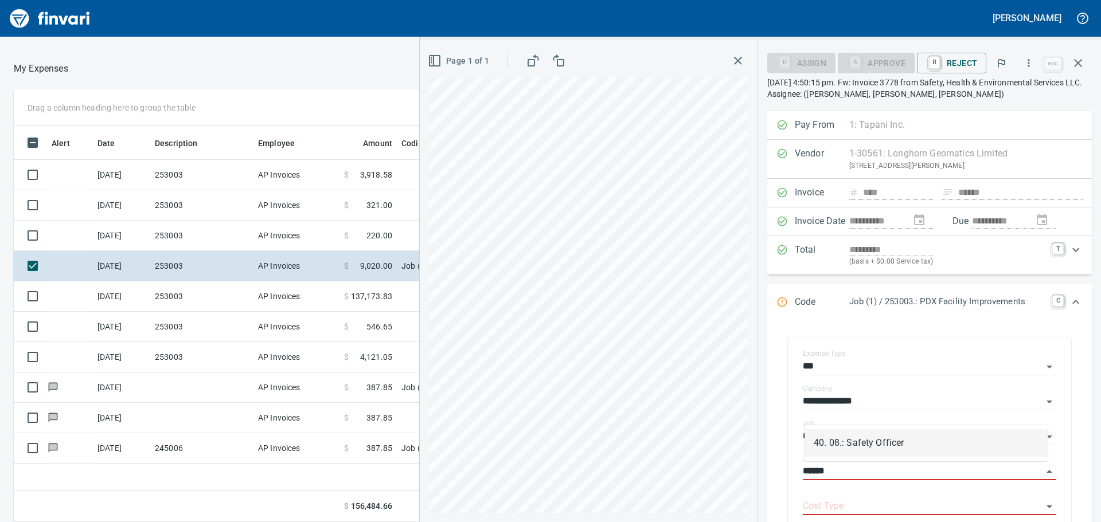
click at [868, 439] on li "40. 08.: Safety Officer" at bounding box center [926, 444] width 243 height 28
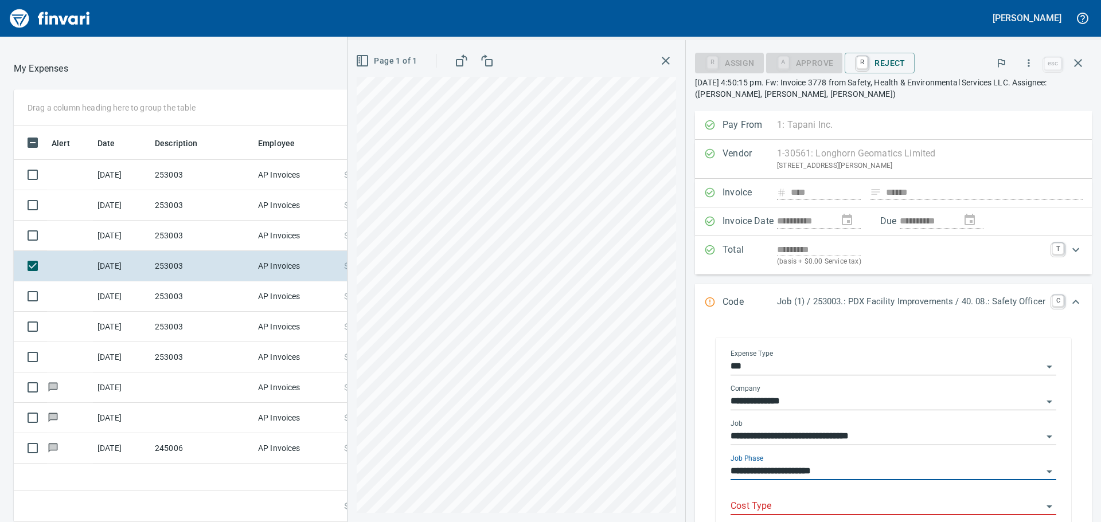
type input "**********"
click at [781, 506] on input "Cost Type" at bounding box center [887, 507] width 312 height 16
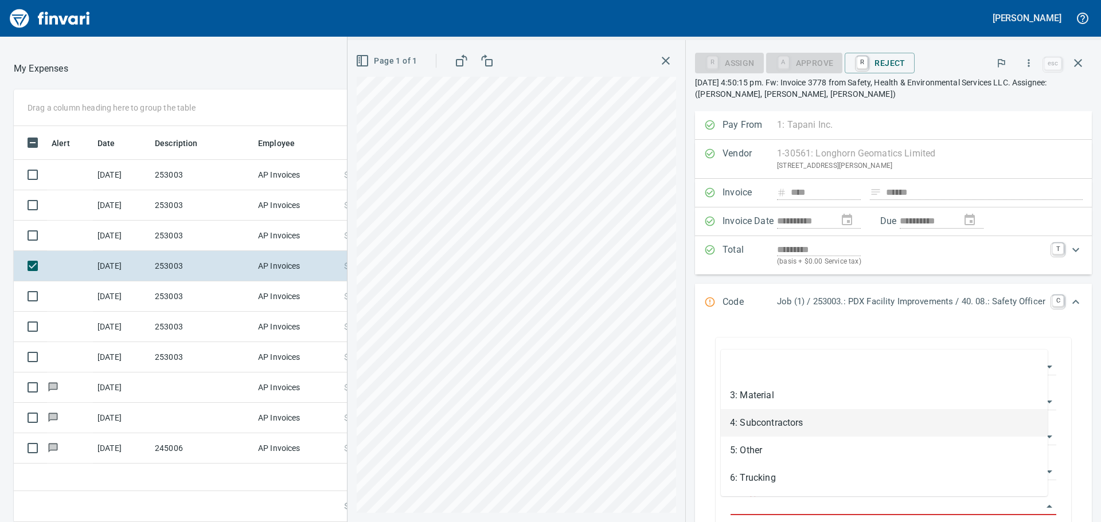
click at [776, 420] on li "4: Subcontractors" at bounding box center [884, 424] width 327 height 28
type input "**********"
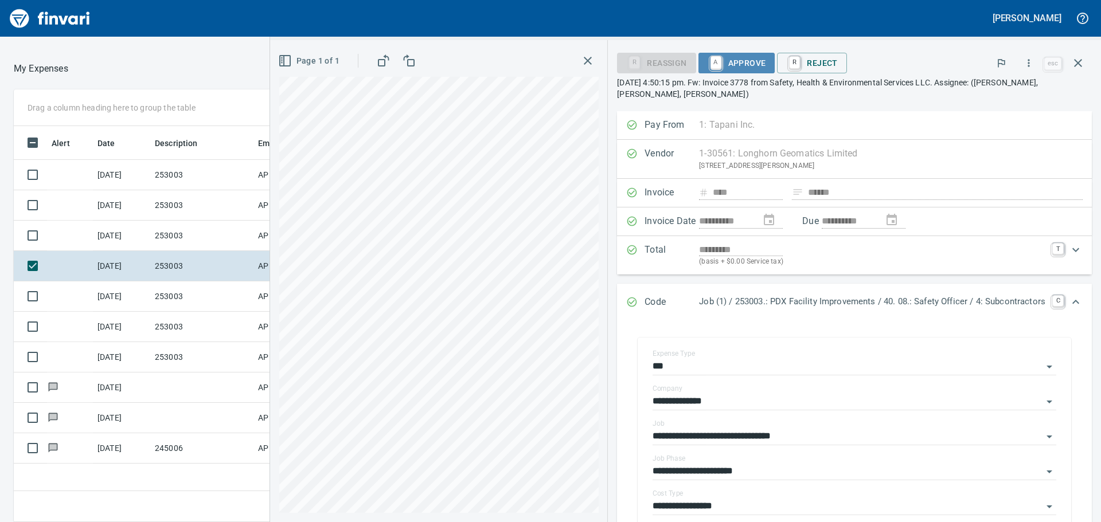
click at [743, 59] on span "A Approve" at bounding box center [737, 63] width 59 height 20
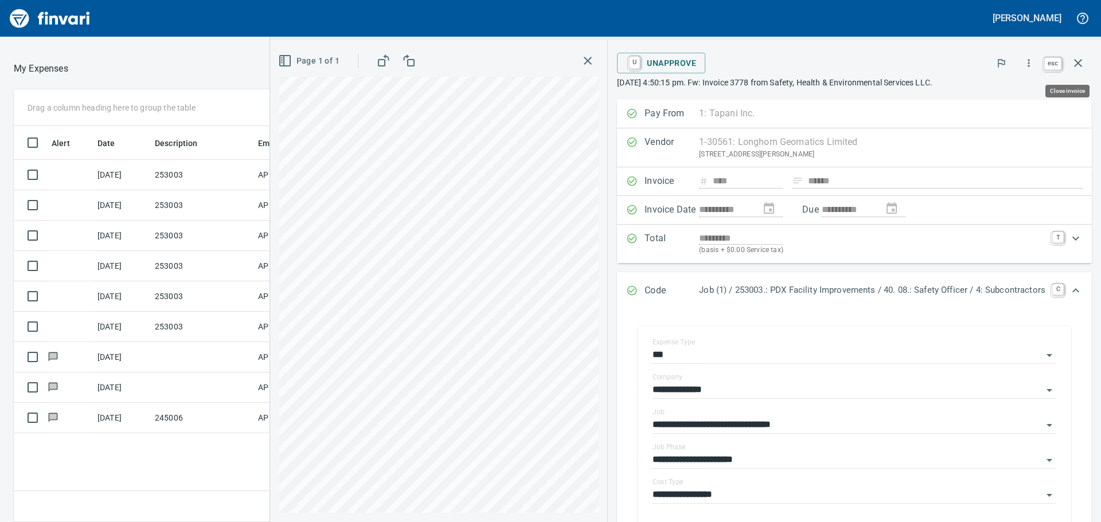
click at [1077, 58] on icon "button" at bounding box center [1078, 63] width 14 height 14
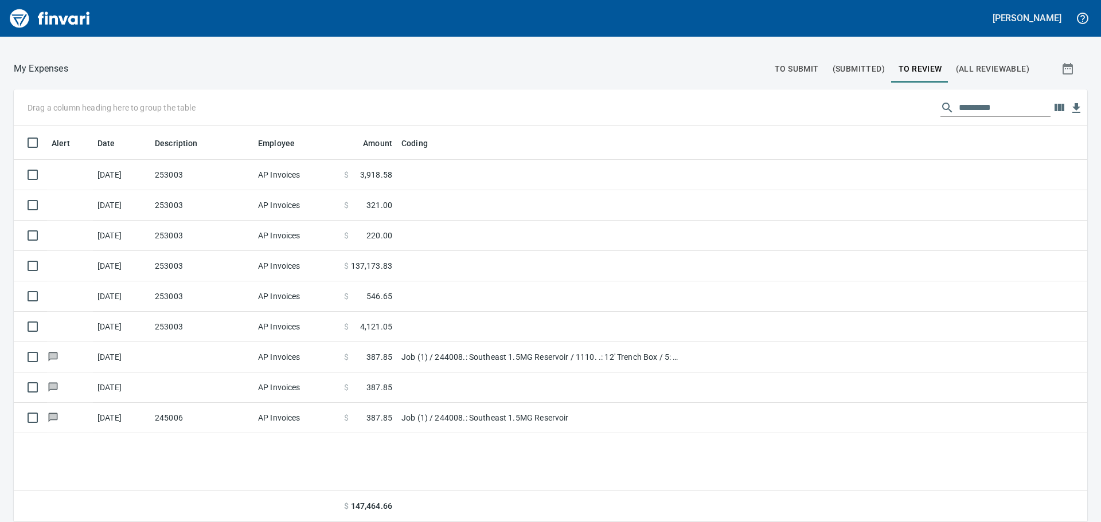
scroll to position [388, 1055]
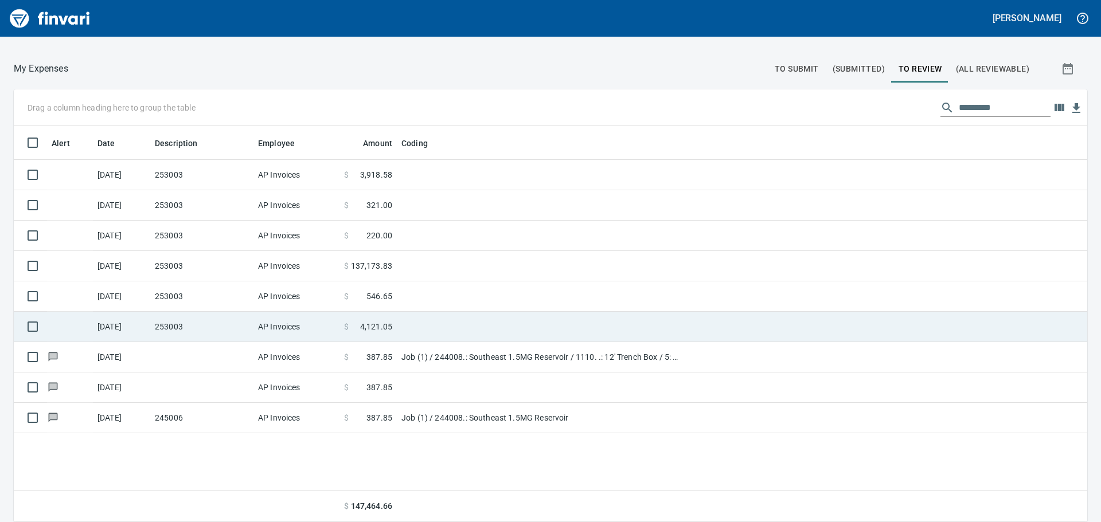
click at [184, 326] on td "253003" at bounding box center [201, 327] width 103 height 30
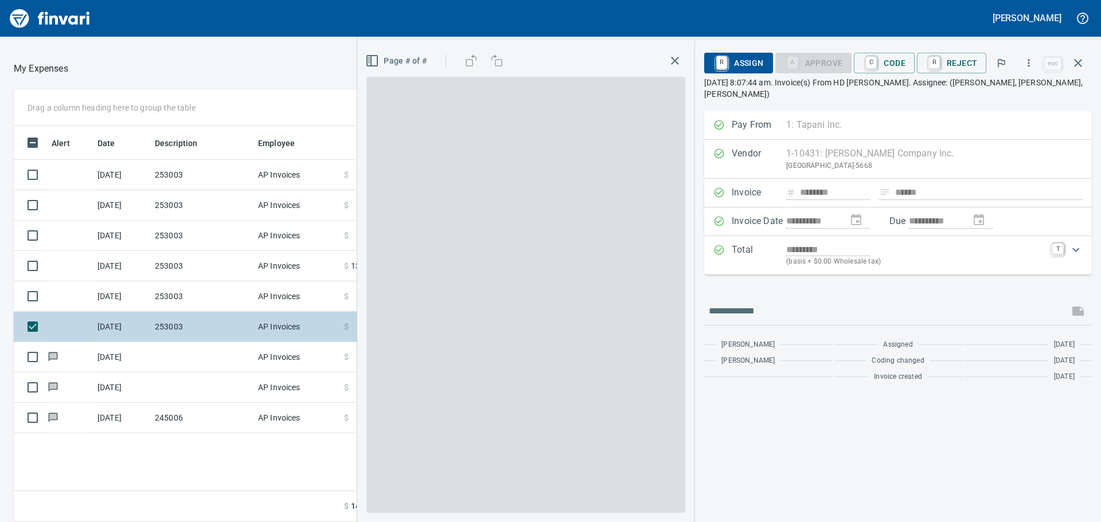
scroll to position [388, 770]
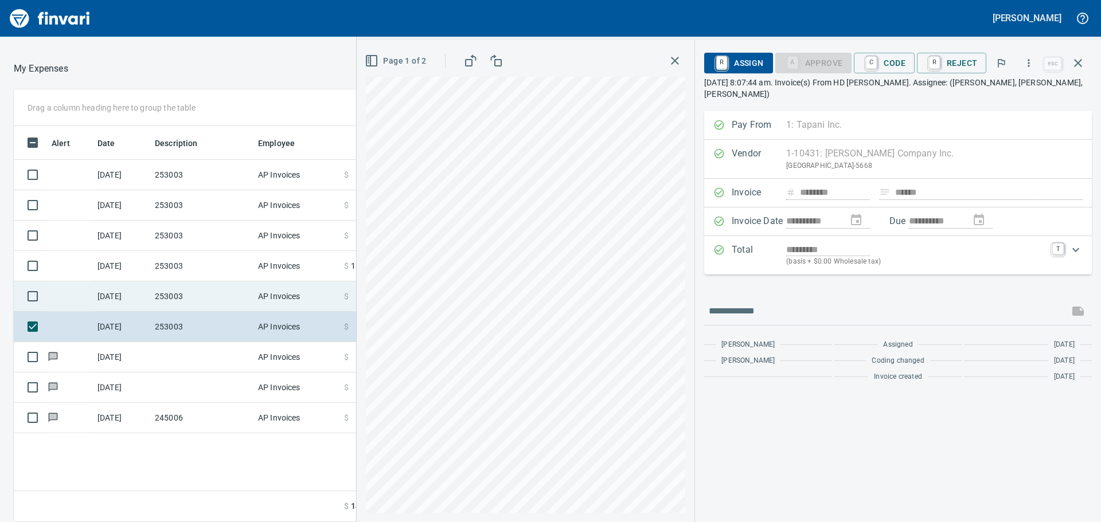
click at [183, 295] on td "253003" at bounding box center [201, 297] width 103 height 30
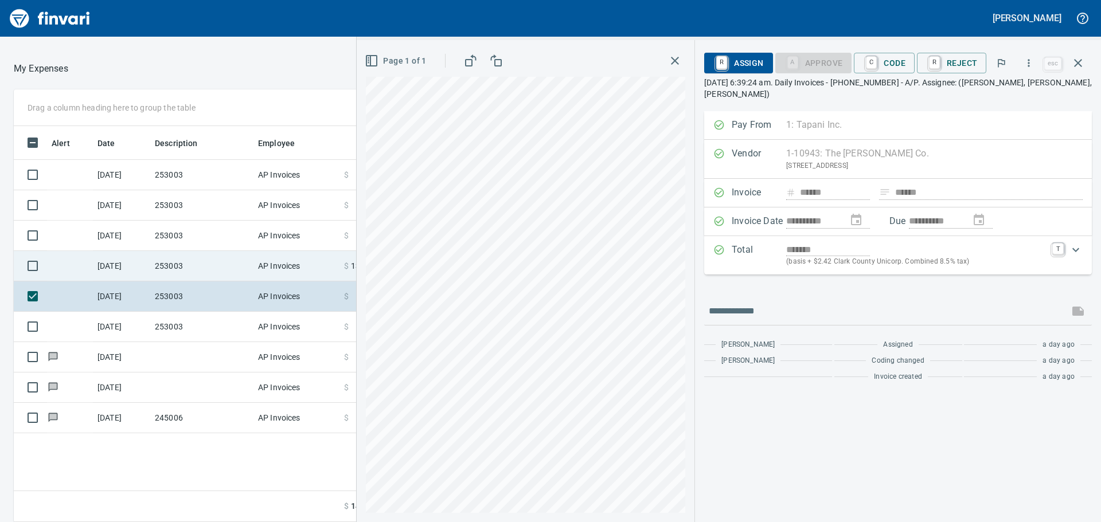
click at [190, 260] on td "253003" at bounding box center [201, 266] width 103 height 30
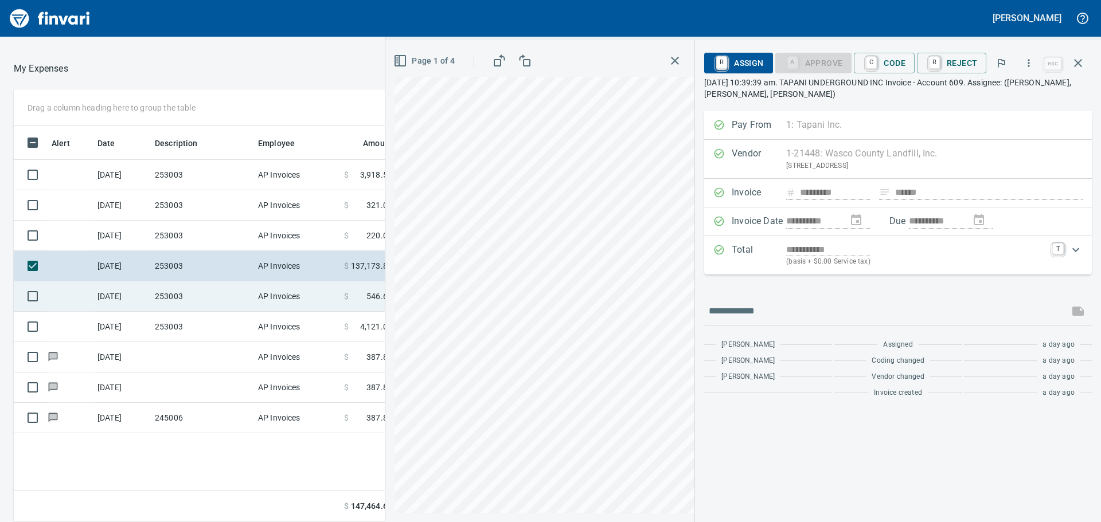
click at [190, 290] on td "253003" at bounding box center [201, 297] width 103 height 30
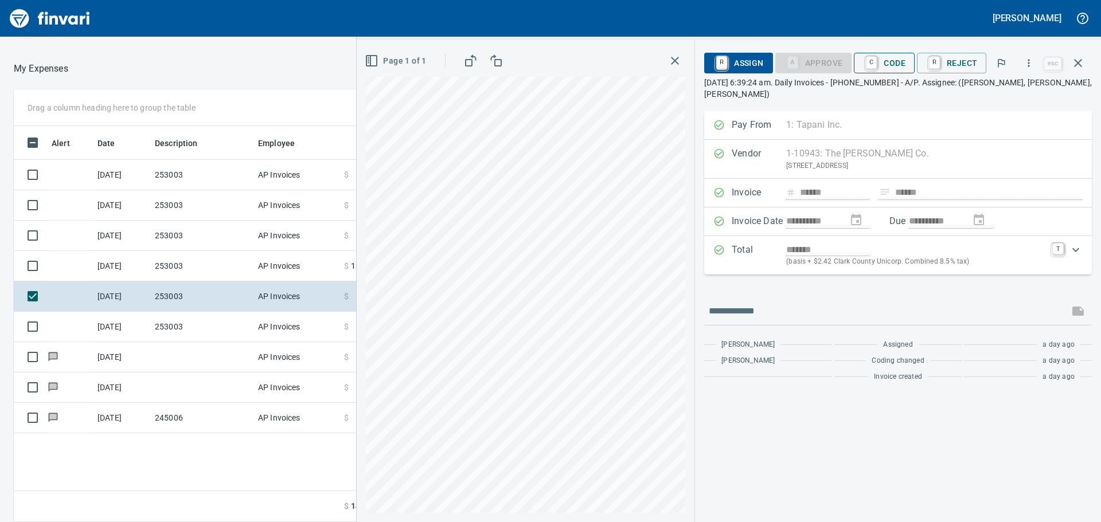
click at [891, 63] on span "C Code" at bounding box center [884, 63] width 42 height 20
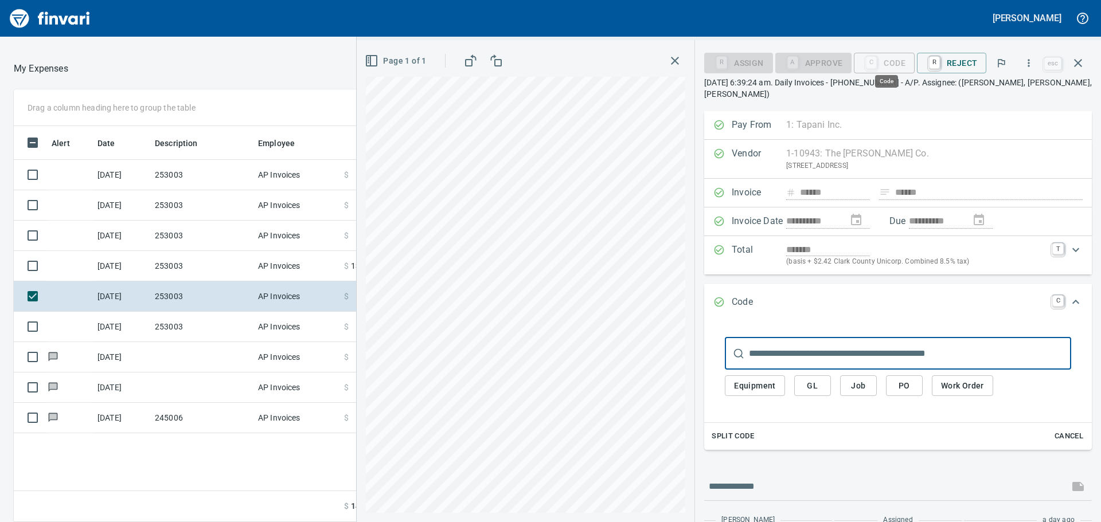
scroll to position [388, 770]
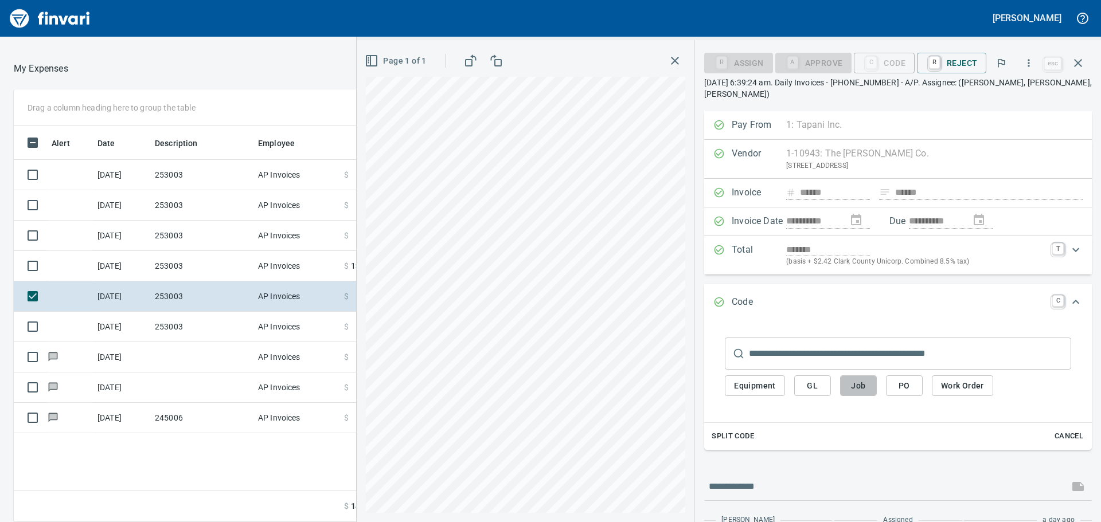
click at [859, 381] on span "Job" at bounding box center [858, 386] width 18 height 14
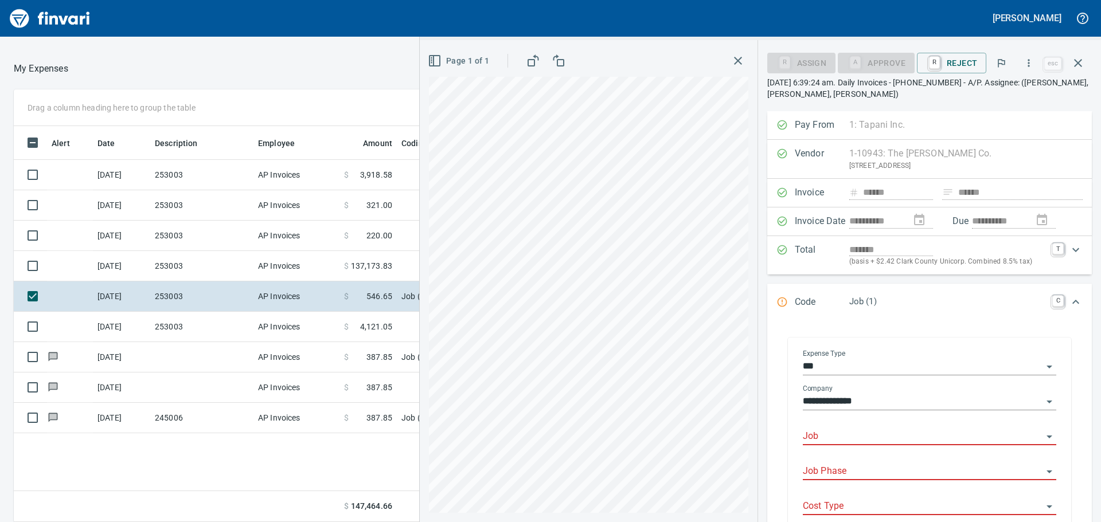
click at [826, 434] on input "Job" at bounding box center [923, 437] width 240 height 16
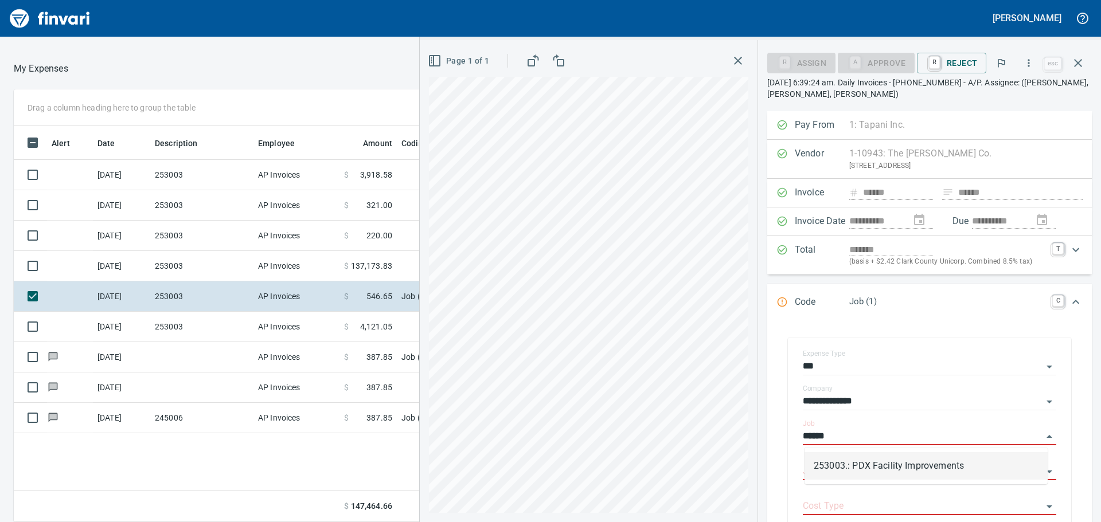
click at [879, 461] on li "253003.: PDX Facility Improvements" at bounding box center [926, 467] width 243 height 28
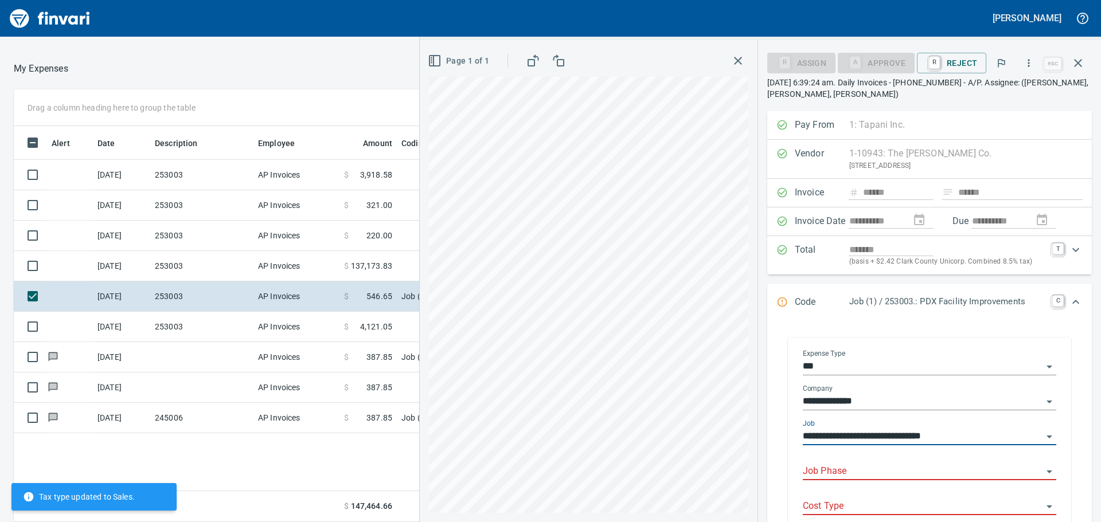
type input "**********"
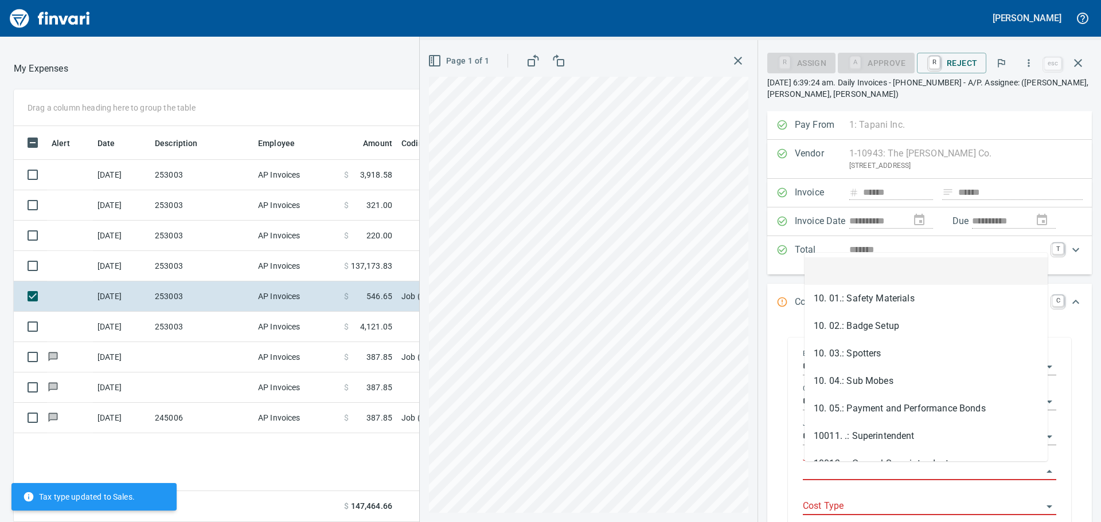
click at [852, 465] on input "Job Phase" at bounding box center [923, 472] width 240 height 16
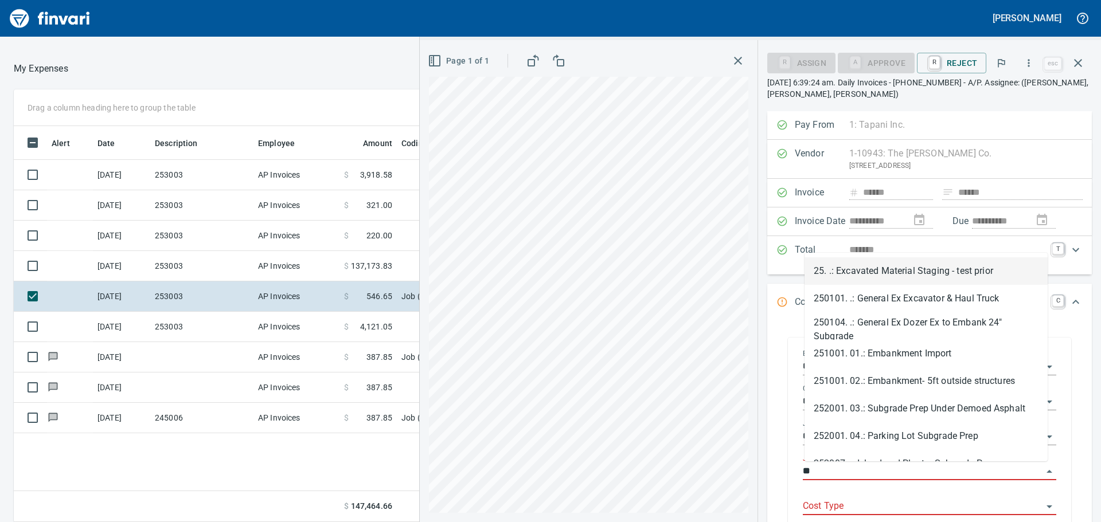
type input "*"
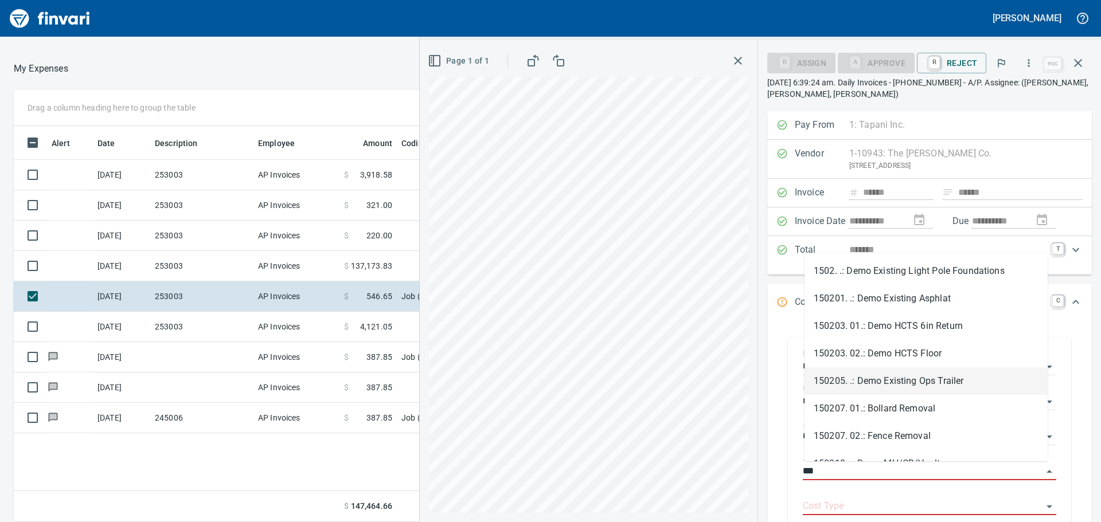
click at [873, 377] on li "150205. .: Demo Existing Ops Trailer" at bounding box center [926, 382] width 243 height 28
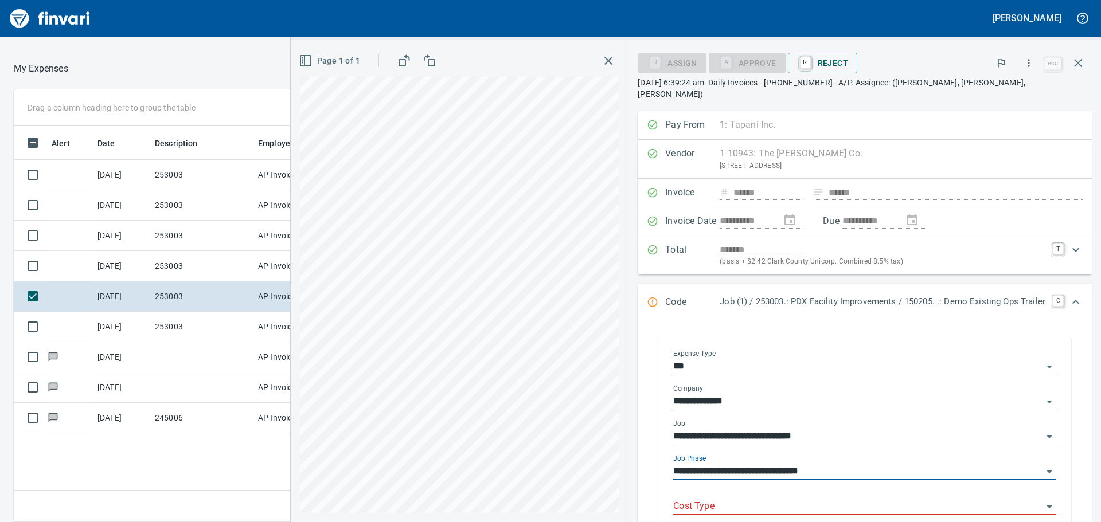
type input "**********"
click at [745, 499] on input "Cost Type" at bounding box center [857, 507] width 369 height 16
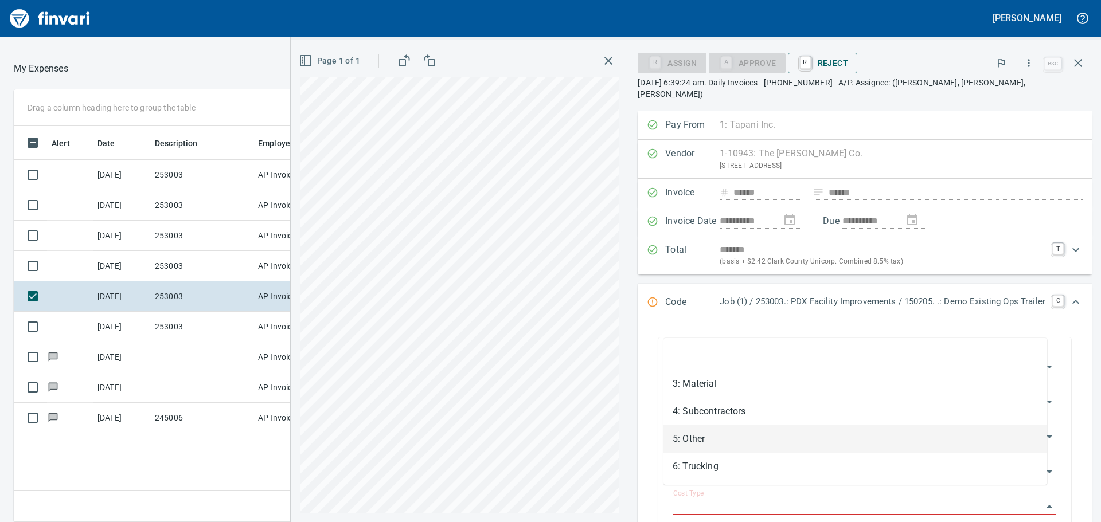
click at [721, 435] on li "5: Other" at bounding box center [856, 440] width 384 height 28
type input "********"
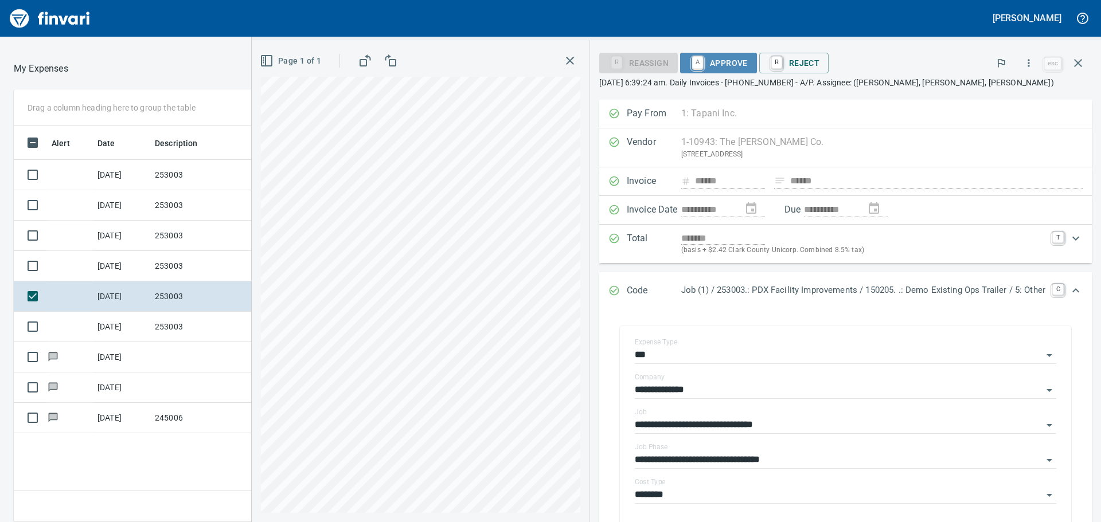
click at [715, 61] on span "A Approve" at bounding box center [718, 63] width 59 height 20
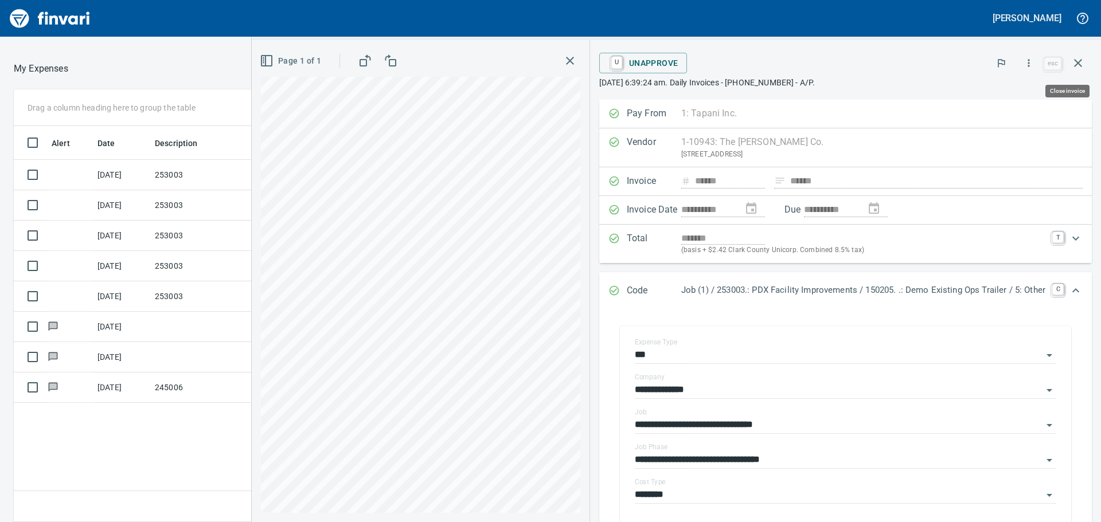
click at [1082, 63] on icon "button" at bounding box center [1078, 63] width 14 height 14
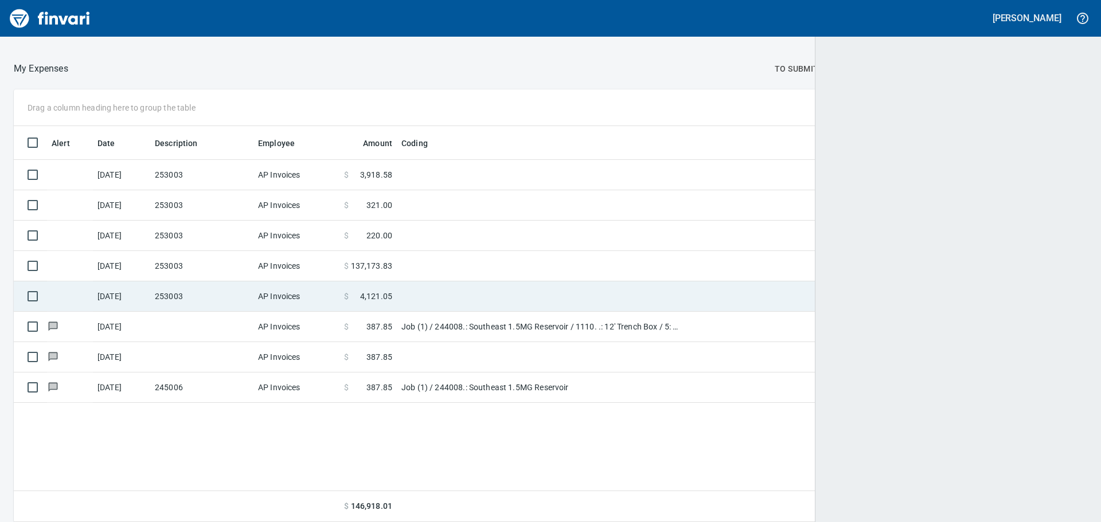
scroll to position [388, 1054]
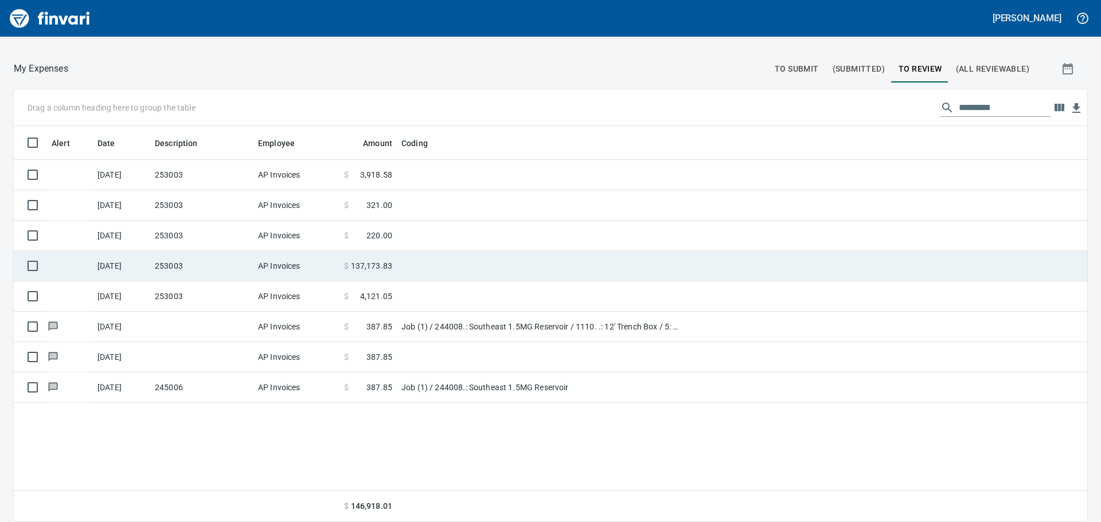
click at [192, 263] on td "253003" at bounding box center [201, 266] width 103 height 30
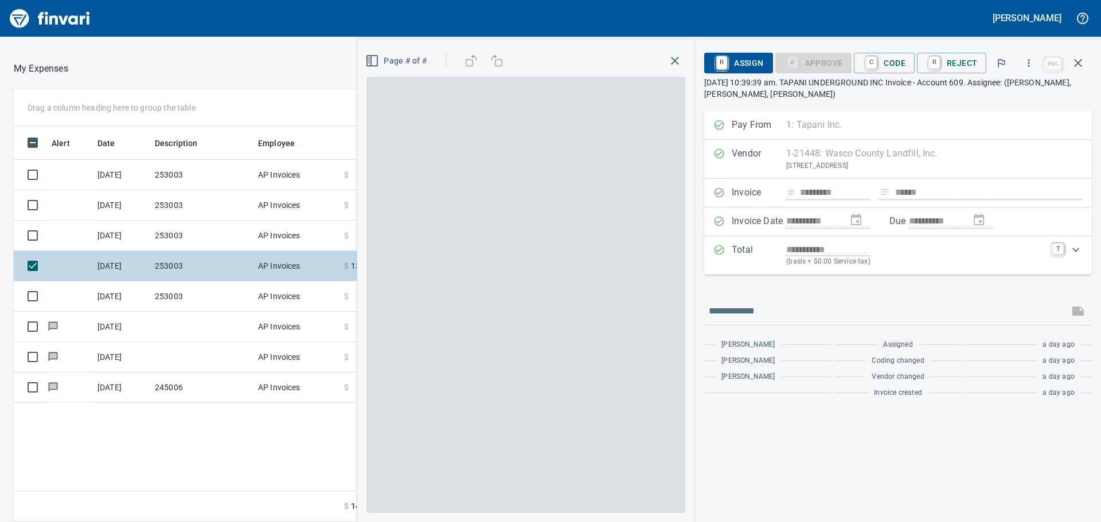
scroll to position [388, 770]
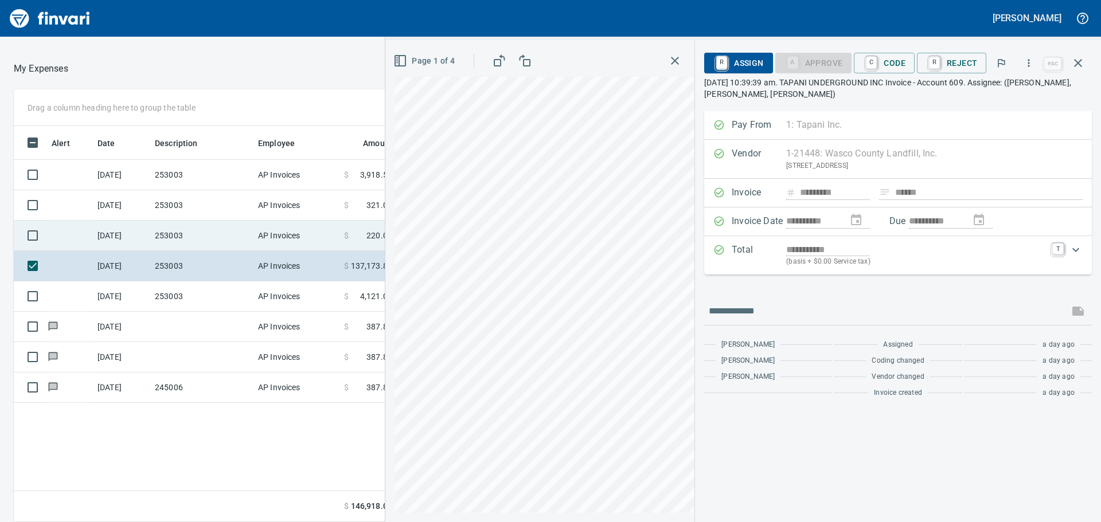
click at [201, 232] on td "253003" at bounding box center [201, 236] width 103 height 30
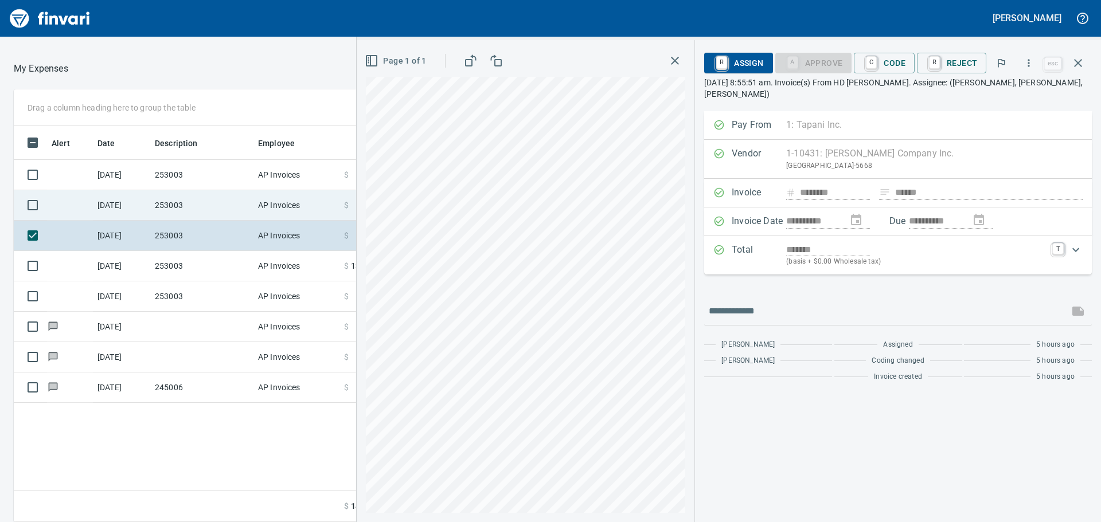
click at [191, 203] on td "253003" at bounding box center [201, 205] width 103 height 30
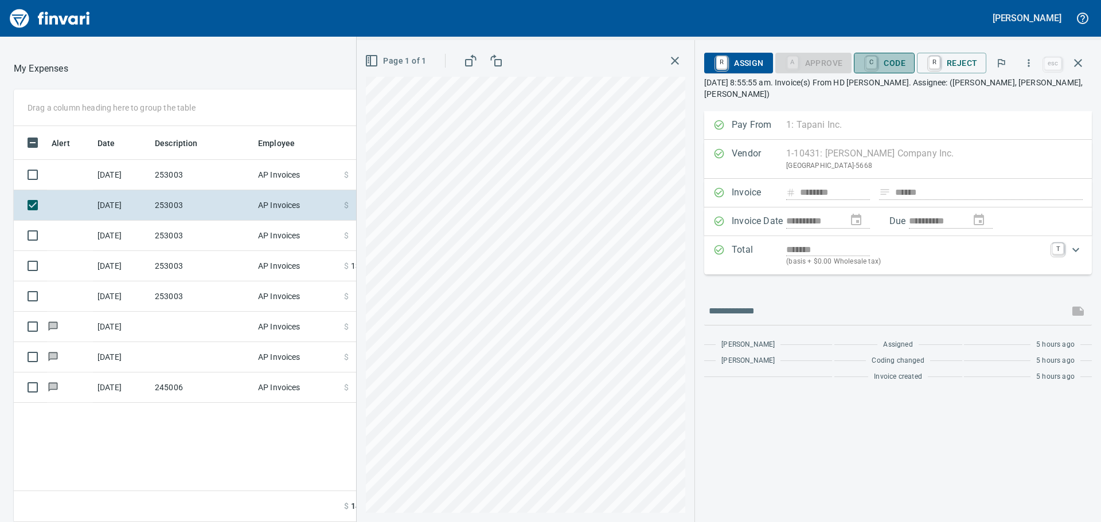
click at [895, 60] on span "C Code" at bounding box center [884, 63] width 42 height 20
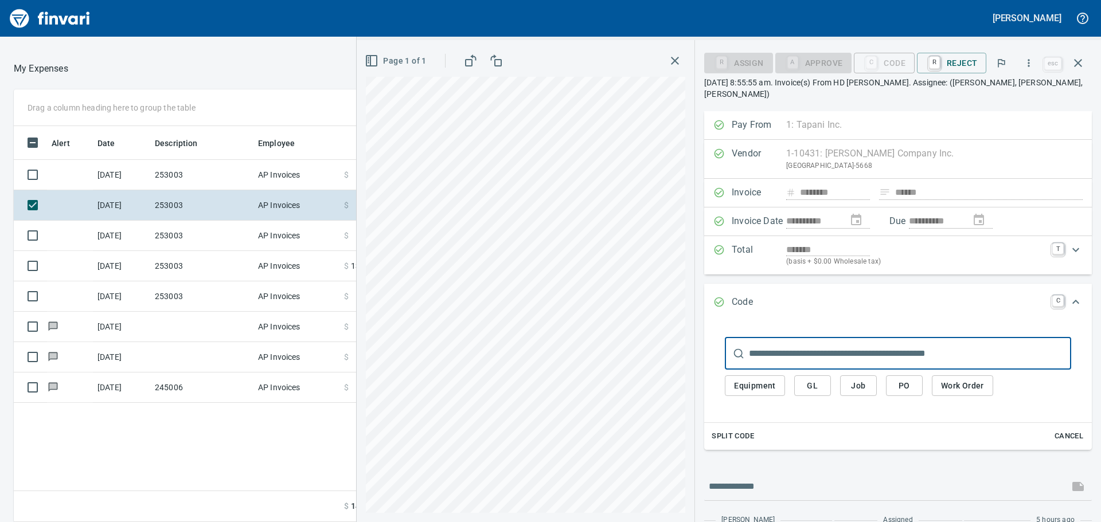
scroll to position [388, 770]
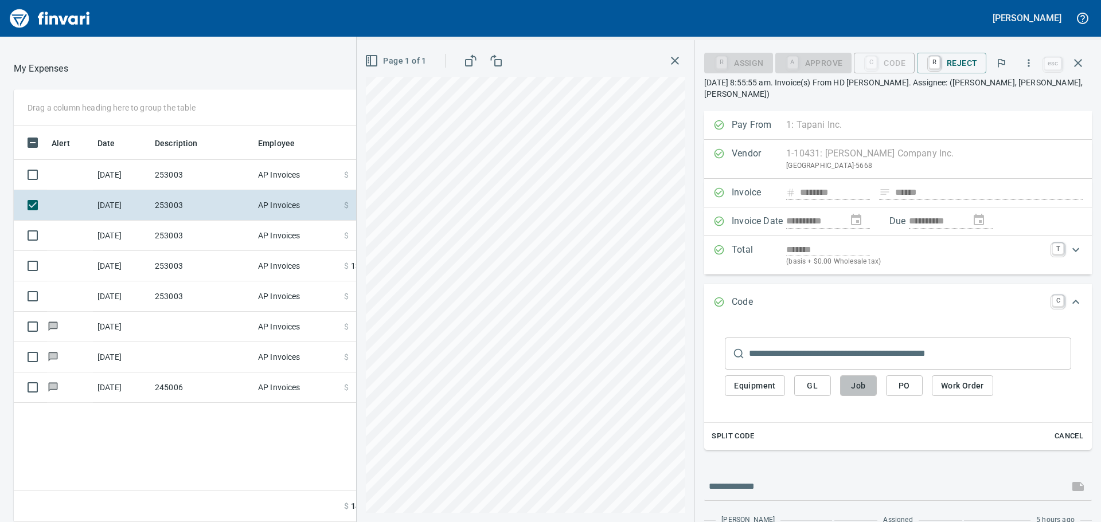
click at [860, 384] on span "Job" at bounding box center [858, 386] width 18 height 14
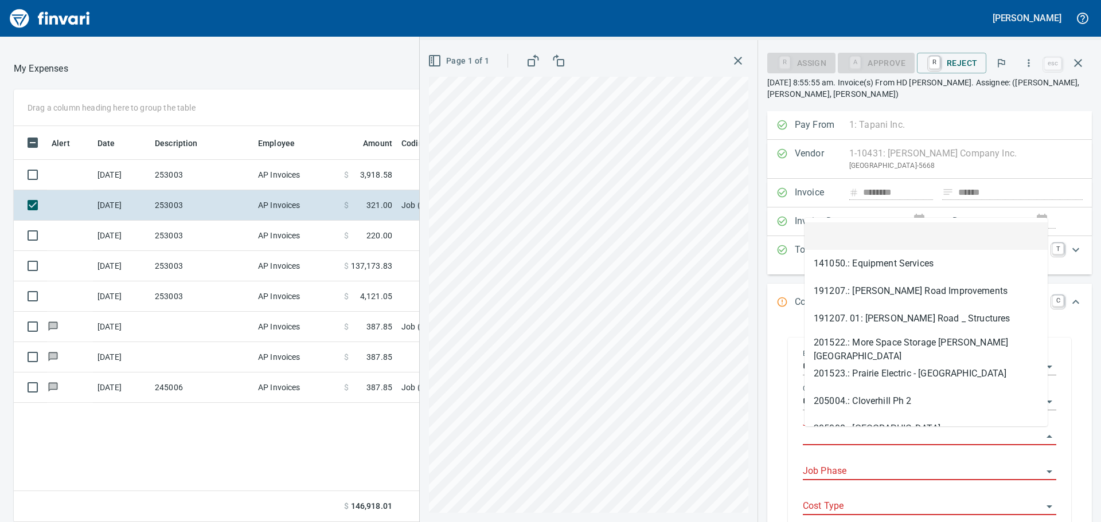
click at [852, 430] on input "Job" at bounding box center [923, 437] width 240 height 16
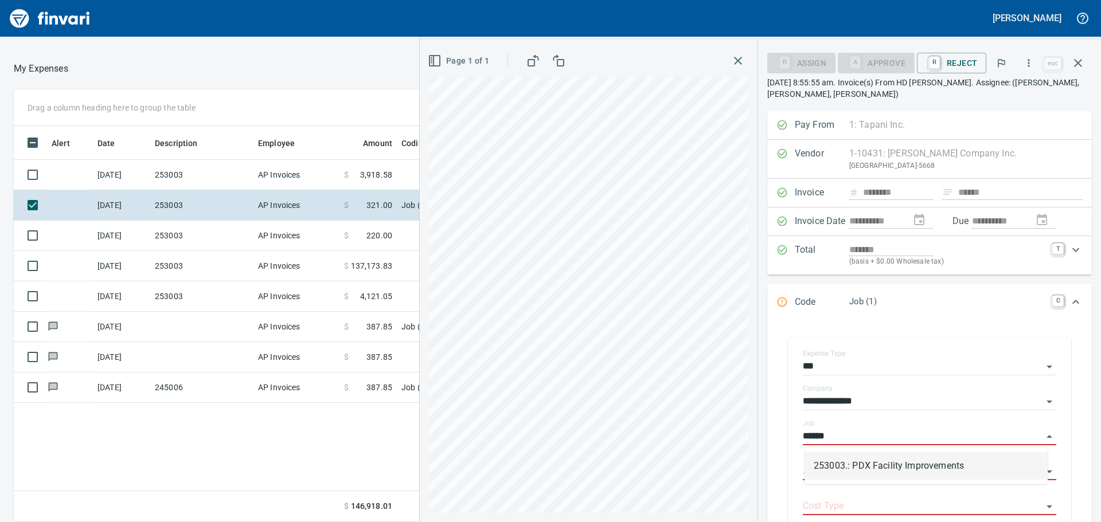
click at [852, 466] on li "253003.: PDX Facility Improvements" at bounding box center [926, 467] width 243 height 28
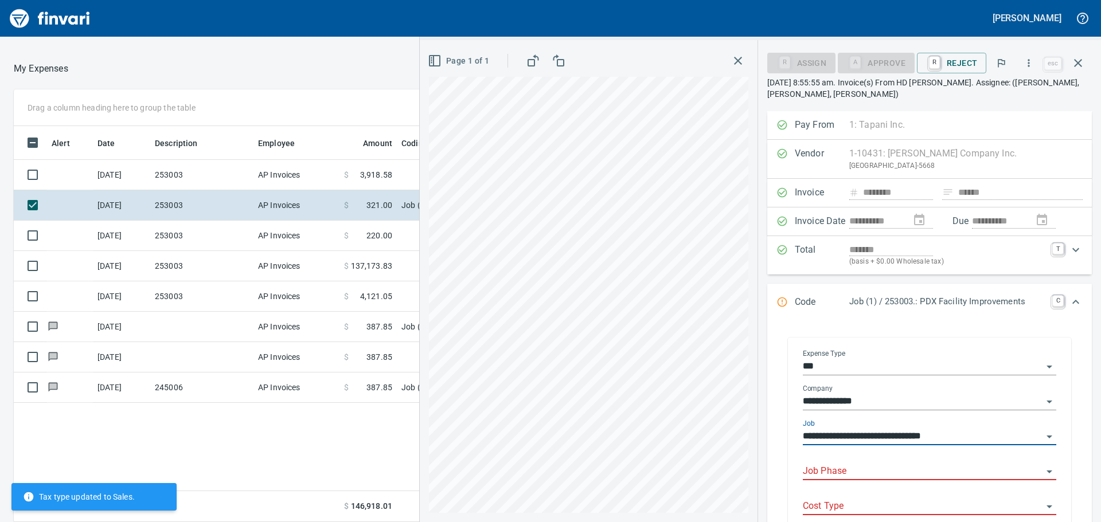
type input "**********"
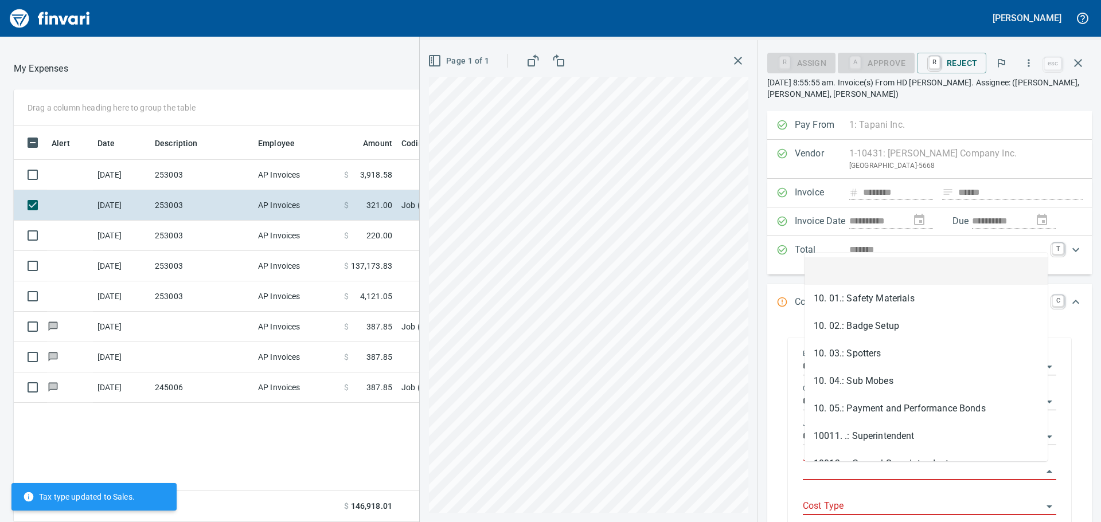
click at [851, 467] on input "Job Phase" at bounding box center [923, 472] width 240 height 16
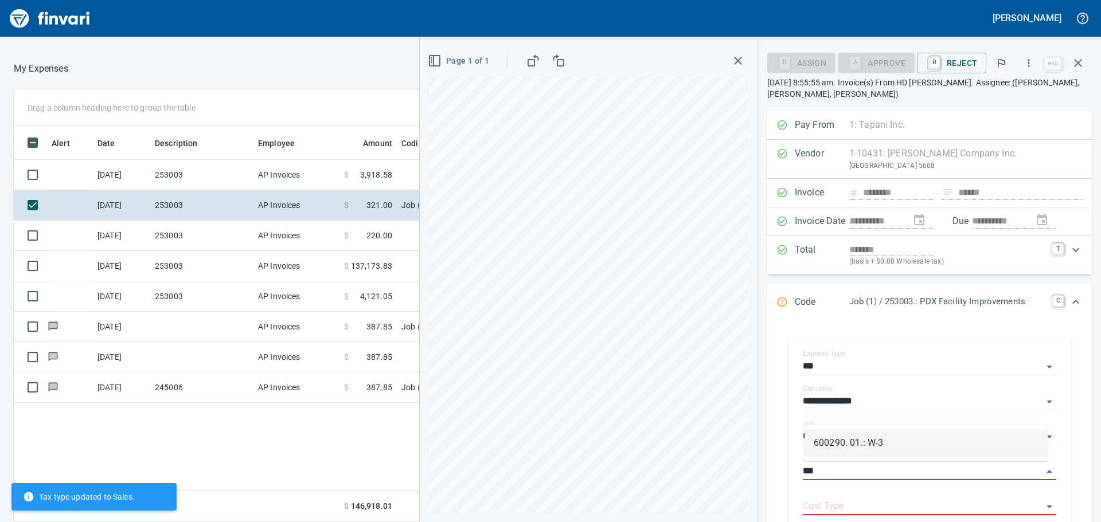
click at [872, 440] on li "600290. 01.: W-3" at bounding box center [926, 444] width 243 height 28
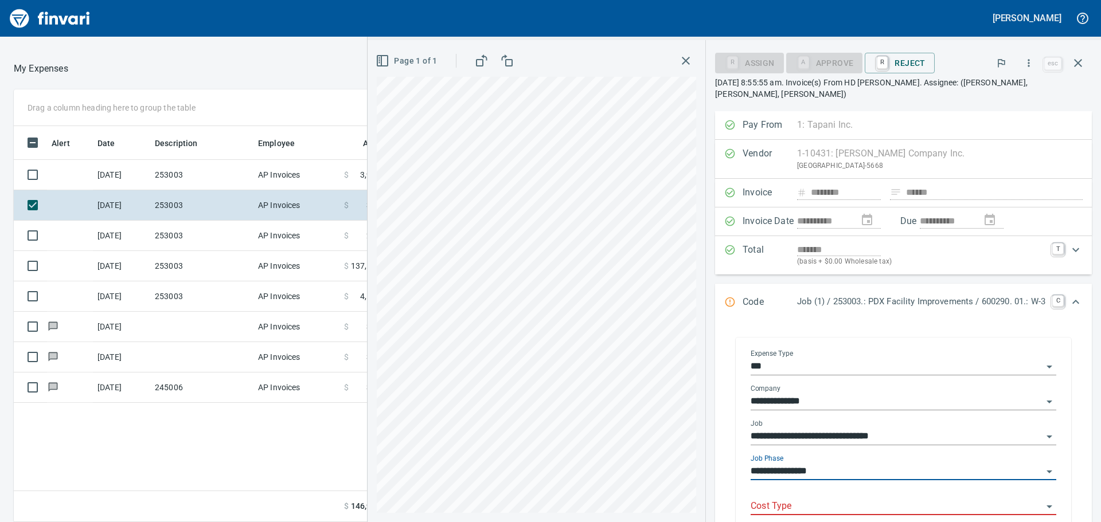
type input "**********"
click at [818, 506] on input "Cost Type" at bounding box center [897, 507] width 292 height 16
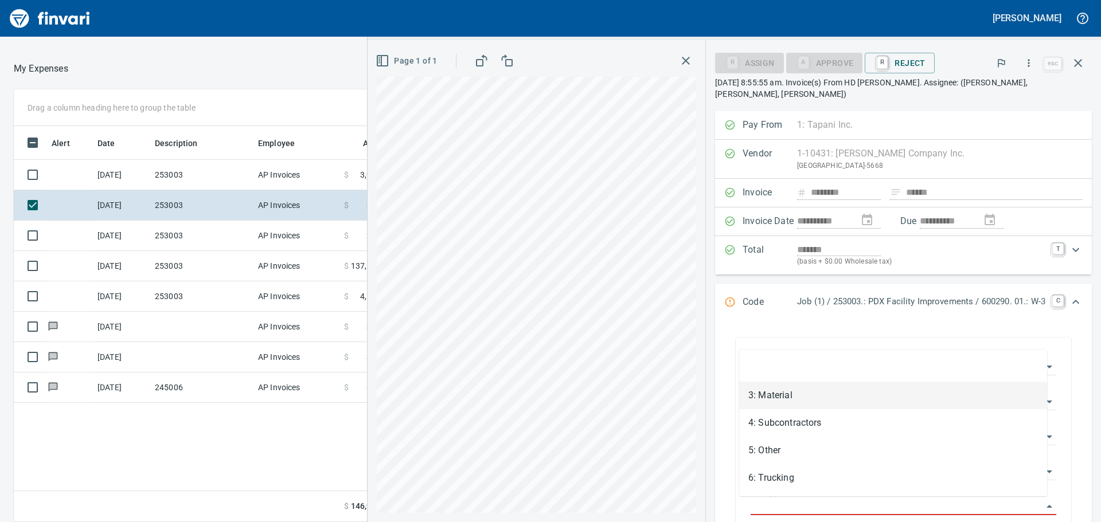
click at [798, 391] on li "3: Material" at bounding box center [893, 396] width 308 height 28
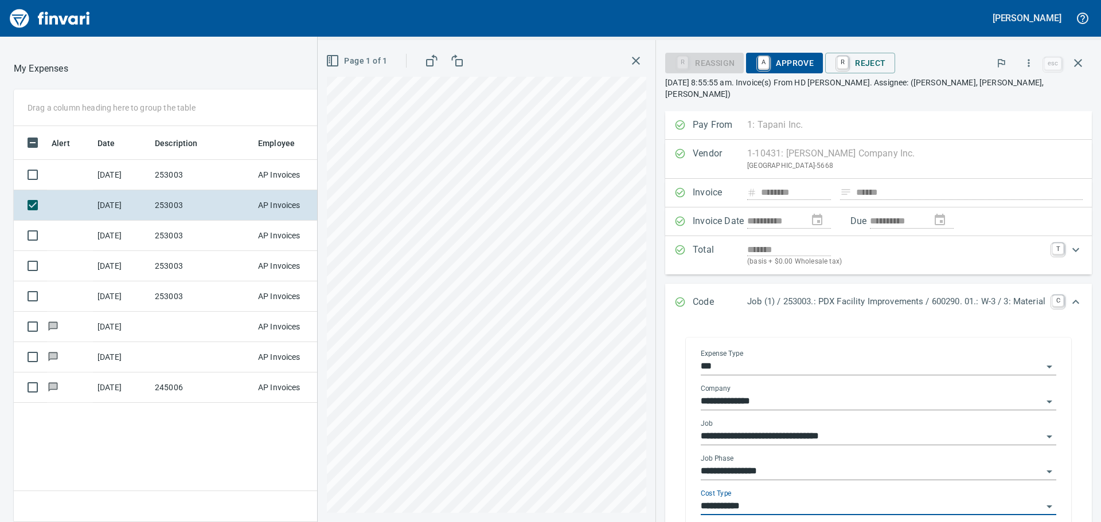
type input "**********"
click at [775, 61] on span "A Approve" at bounding box center [784, 63] width 59 height 20
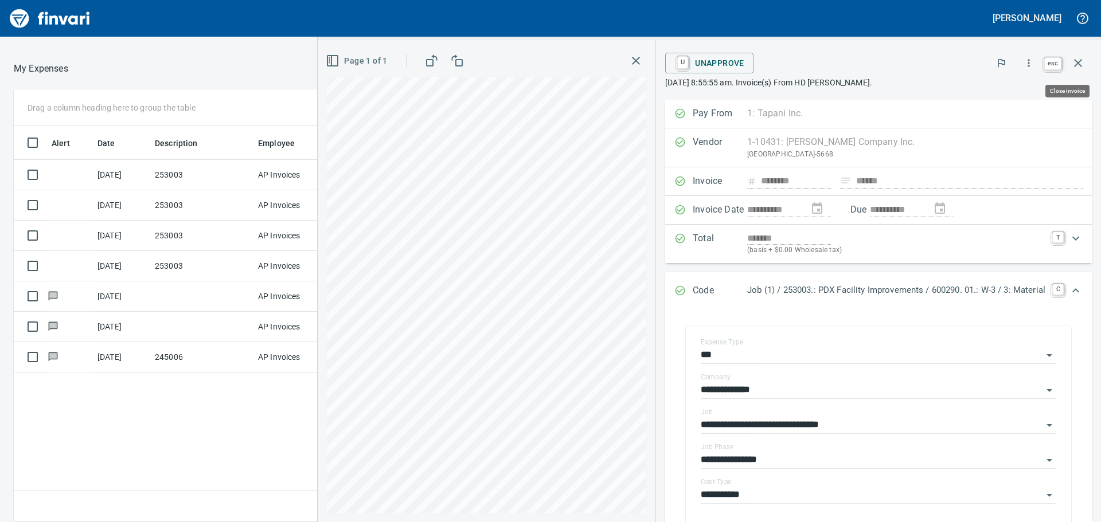
click at [1077, 61] on icon "button" at bounding box center [1078, 63] width 8 height 8
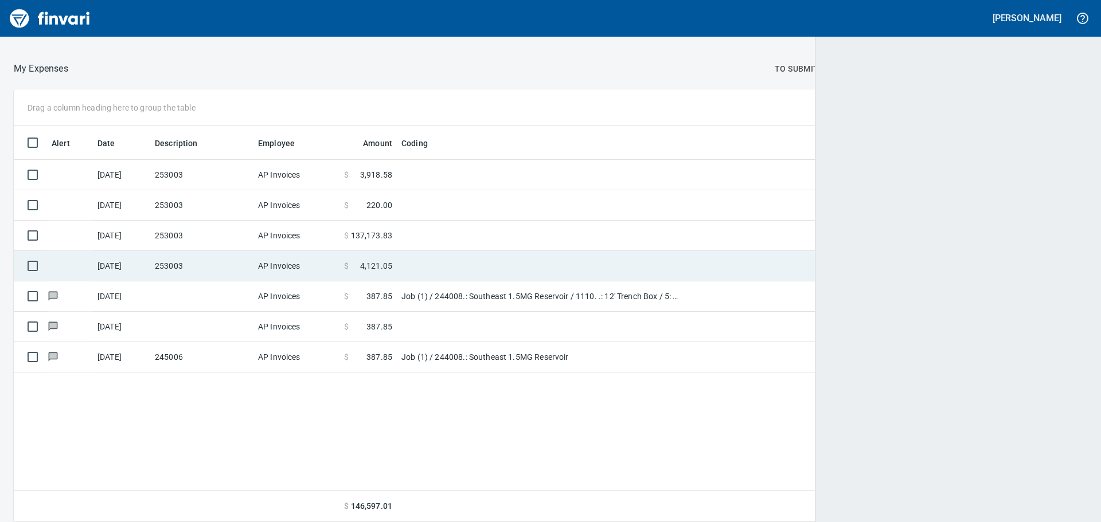
scroll to position [388, 1055]
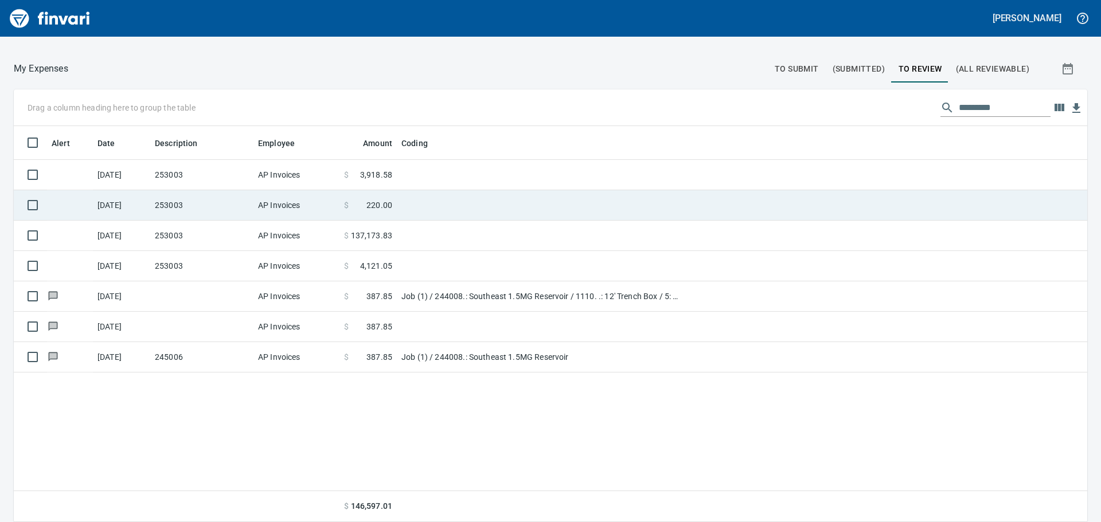
click at [205, 202] on td "253003" at bounding box center [201, 205] width 103 height 30
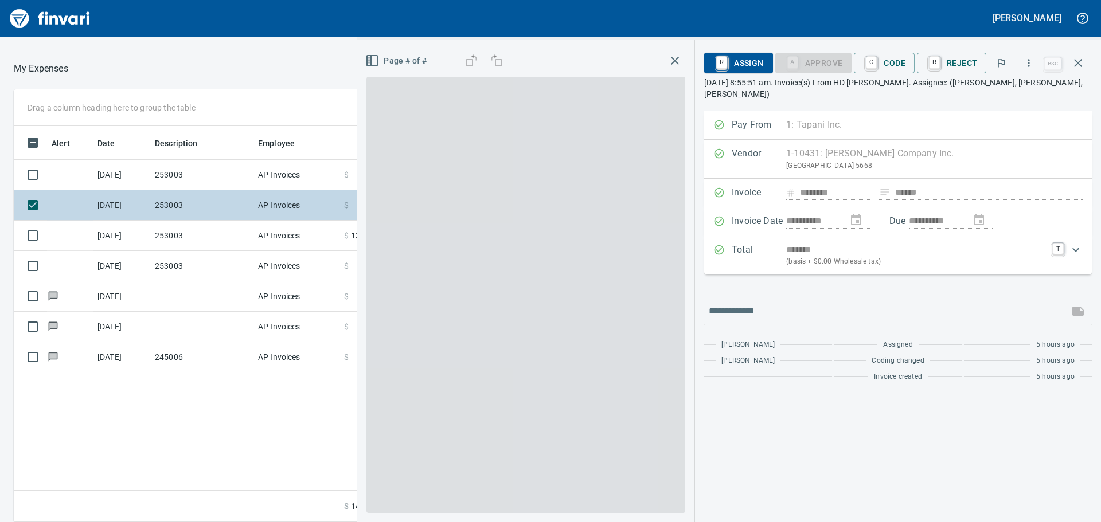
scroll to position [388, 770]
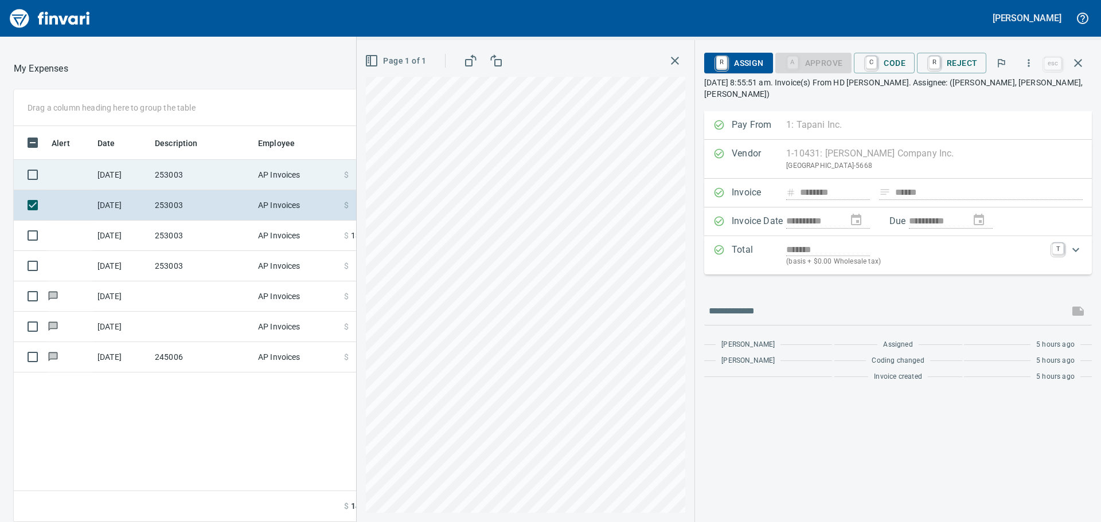
click at [207, 171] on td "253003" at bounding box center [201, 175] width 103 height 30
